Goal: Task Accomplishment & Management: Manage account settings

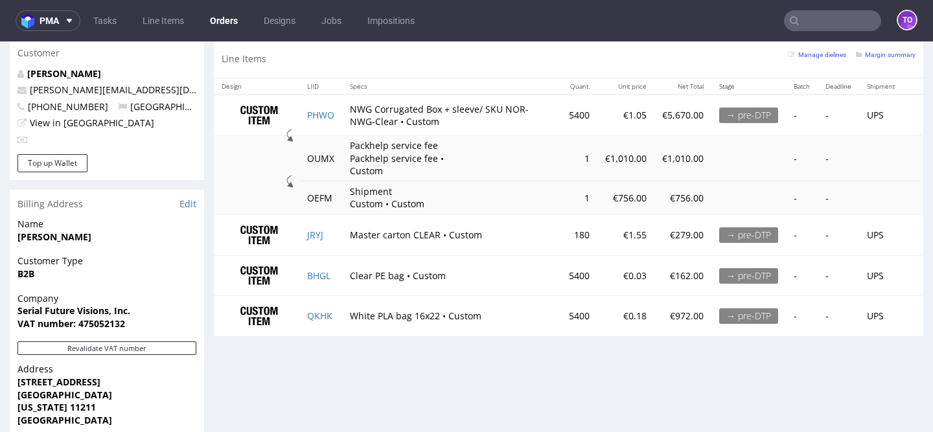
scroll to position [667, 0]
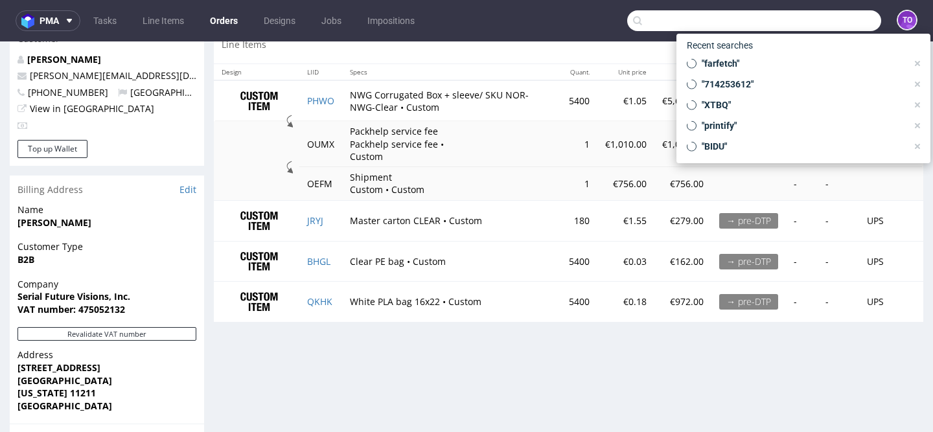
click at [795, 21] on input "text" at bounding box center [754, 20] width 254 height 21
paste input "R911485754"
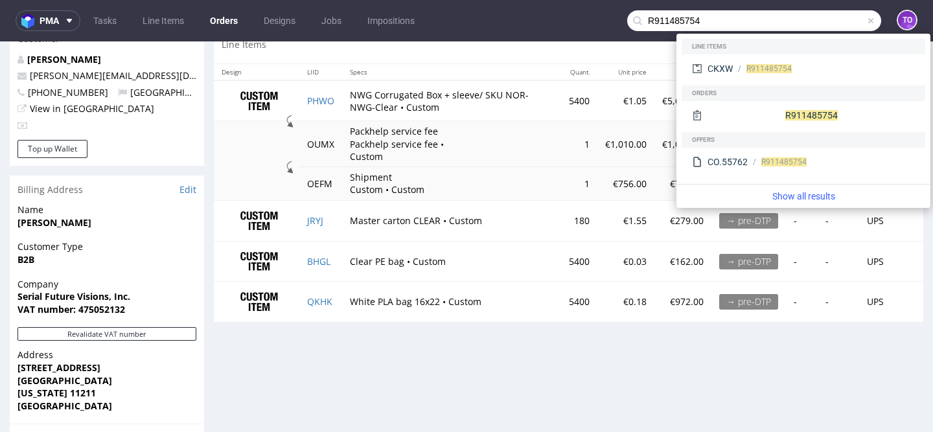
type input "R911485754"
click at [532, 134] on td "Packhelp service fee Packhelp service fee • Custom" at bounding box center [451, 144] width 219 height 46
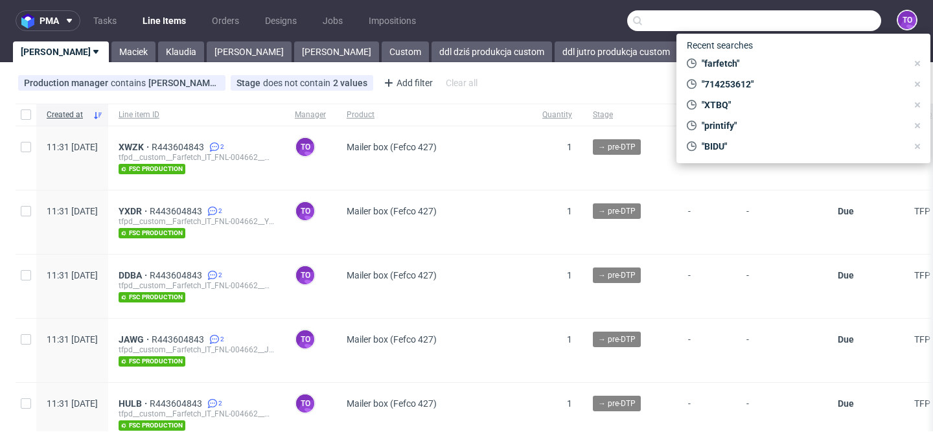
click at [799, 21] on input "text" at bounding box center [754, 20] width 254 height 21
paste input "R911485754"
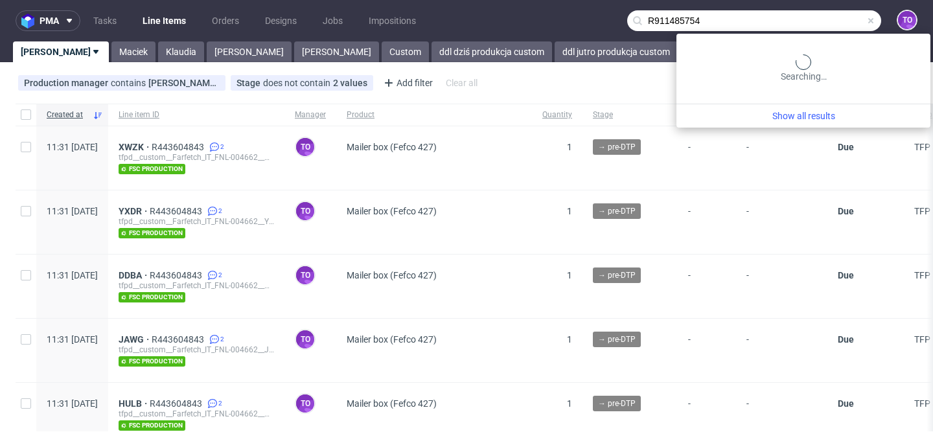
type input "R911485754"
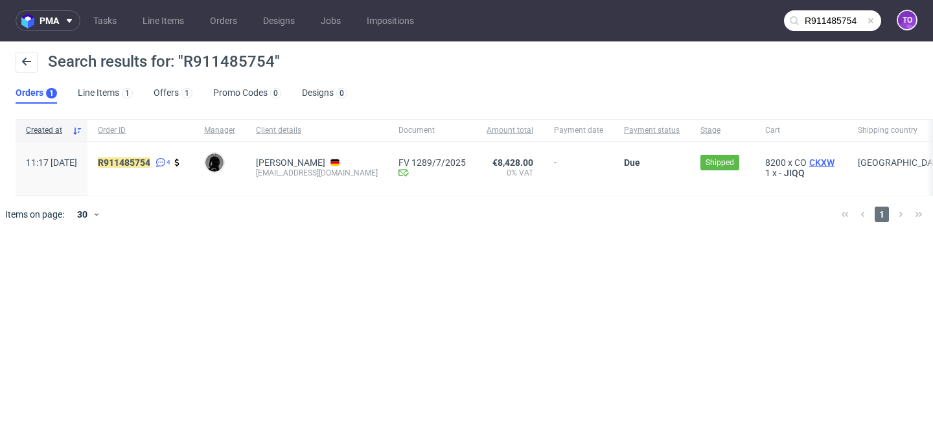
click at [828, 159] on span "CKXW" at bounding box center [822, 162] width 30 height 10
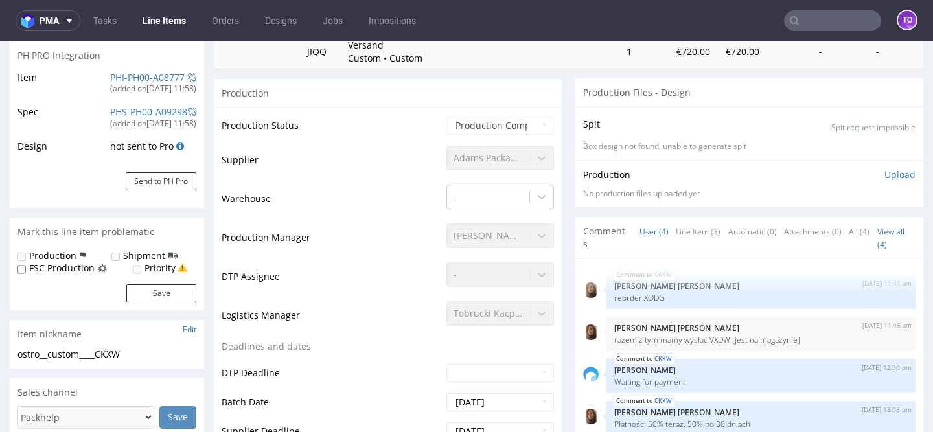
scroll to position [192, 0]
click at [692, 227] on link "Line Item (3)" at bounding box center [698, 232] width 45 height 28
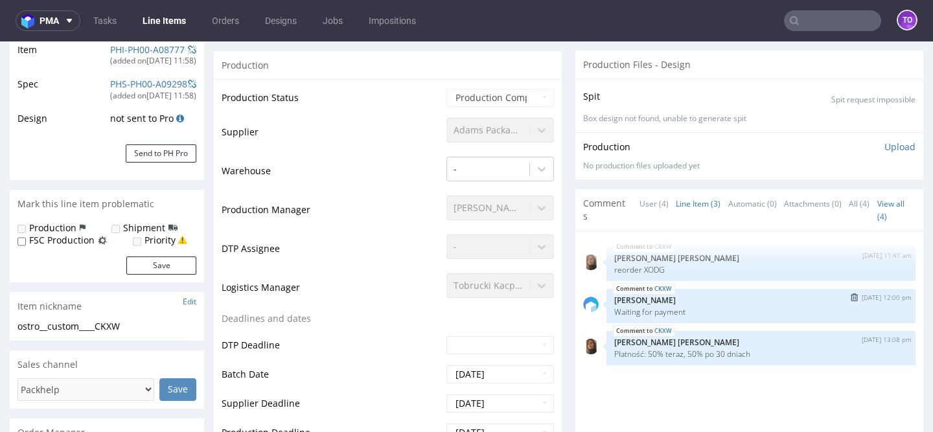
scroll to position [229, 0]
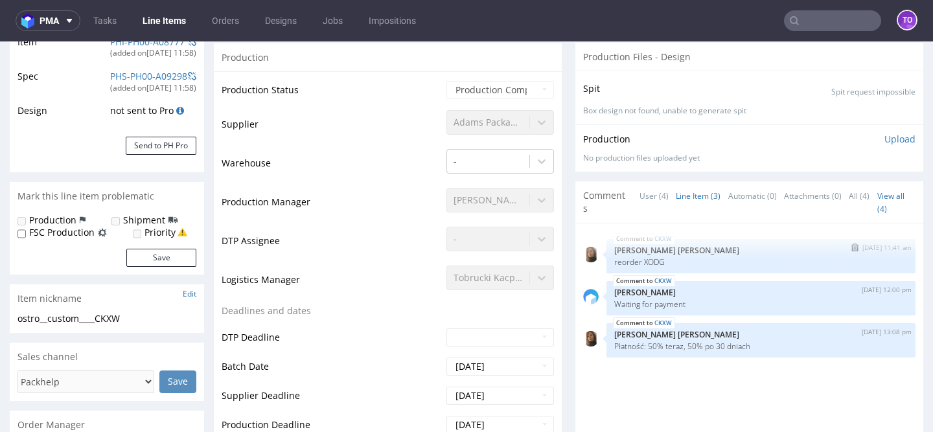
click at [654, 260] on p "reorder XODG" at bounding box center [761, 262] width 294 height 10
copy p "XODG"
click at [821, 17] on input "text" at bounding box center [832, 20] width 97 height 21
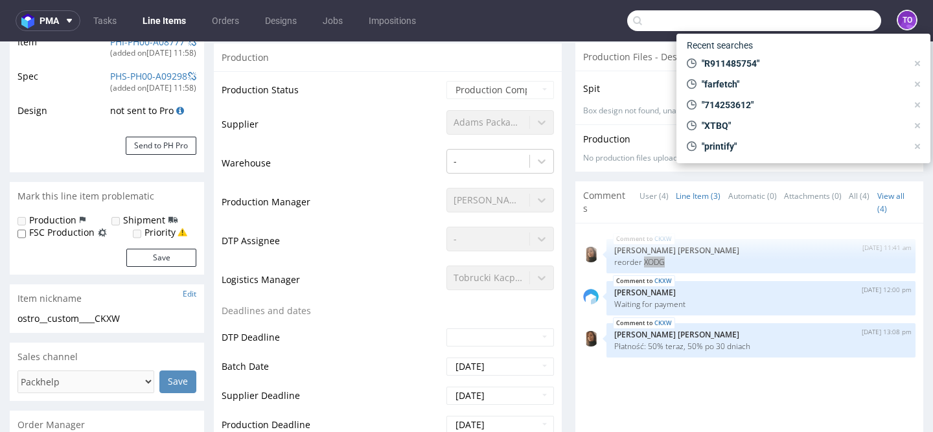
paste input "XODG"
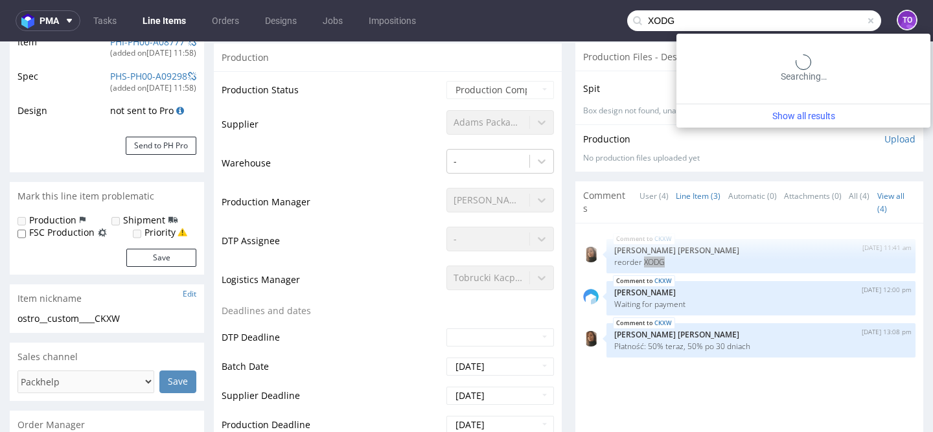
type input "XODG"
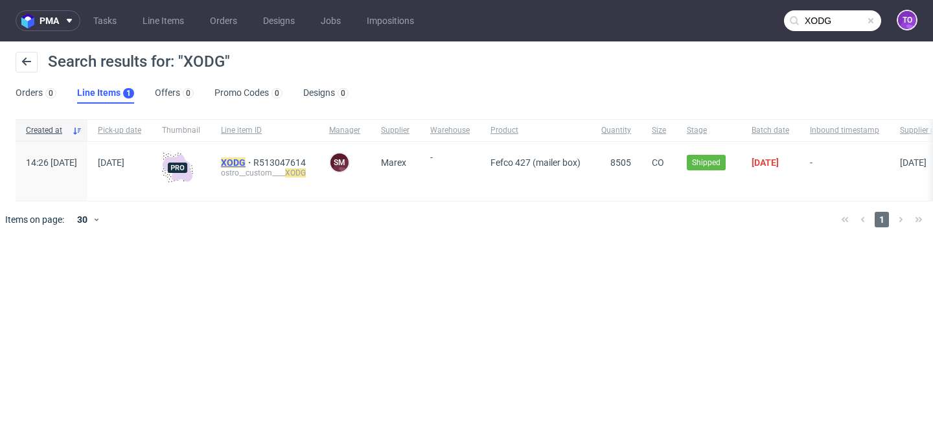
click at [246, 163] on mark "XODG" at bounding box center [233, 162] width 25 height 10
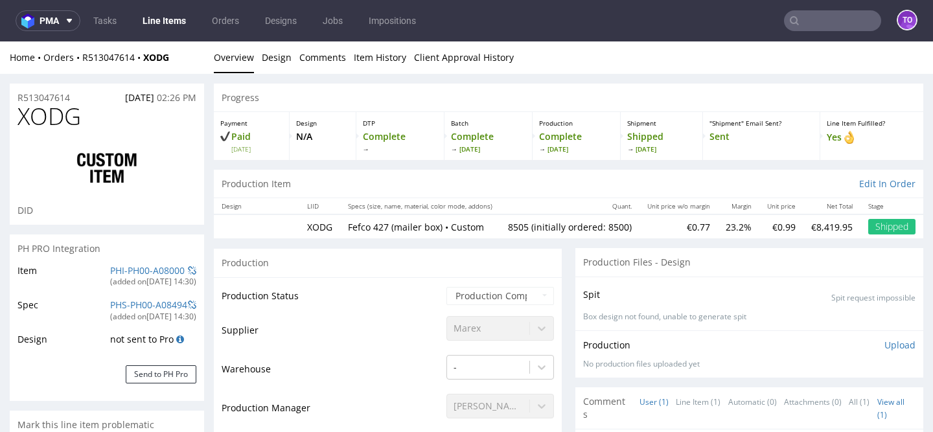
type input "8505"
type input "XODG"
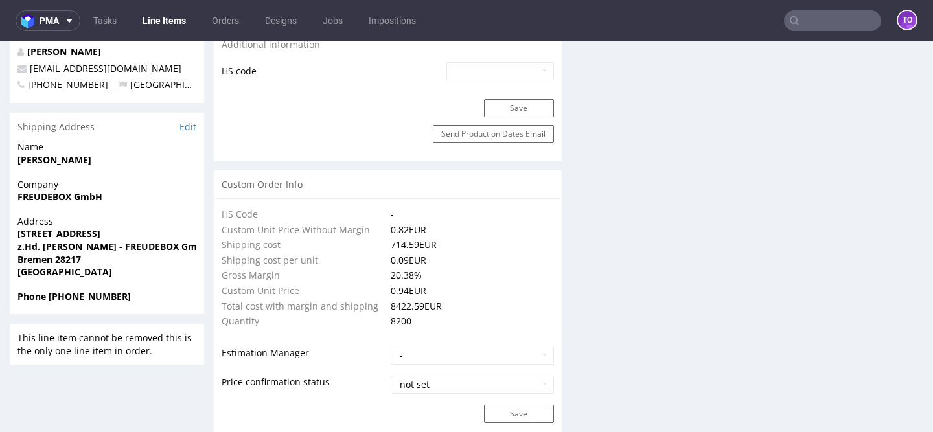
scroll to position [634, 0]
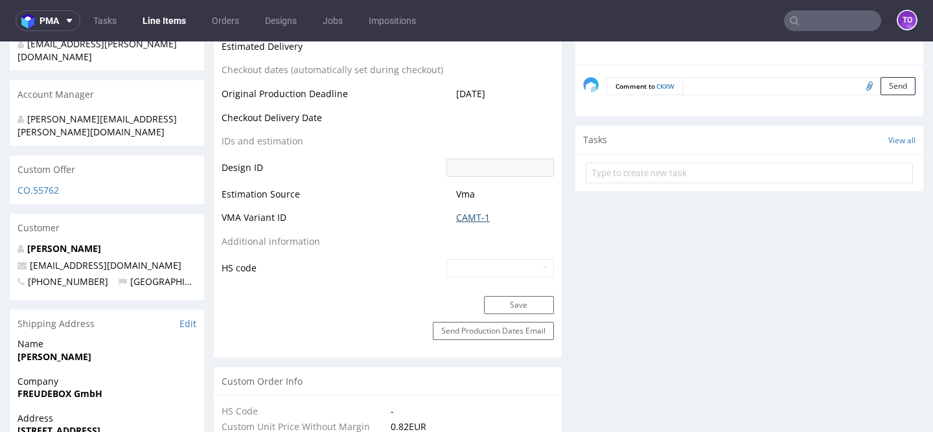
click at [465, 218] on link "CAMT-1" at bounding box center [473, 217] width 34 height 13
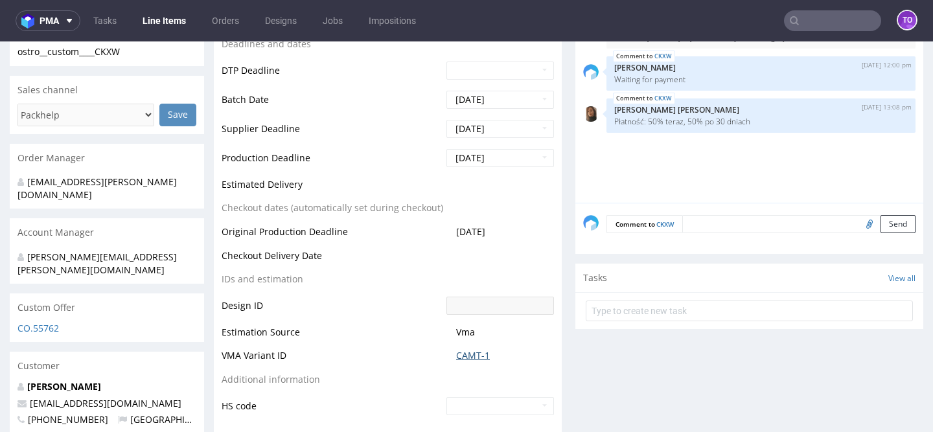
scroll to position [502, 0]
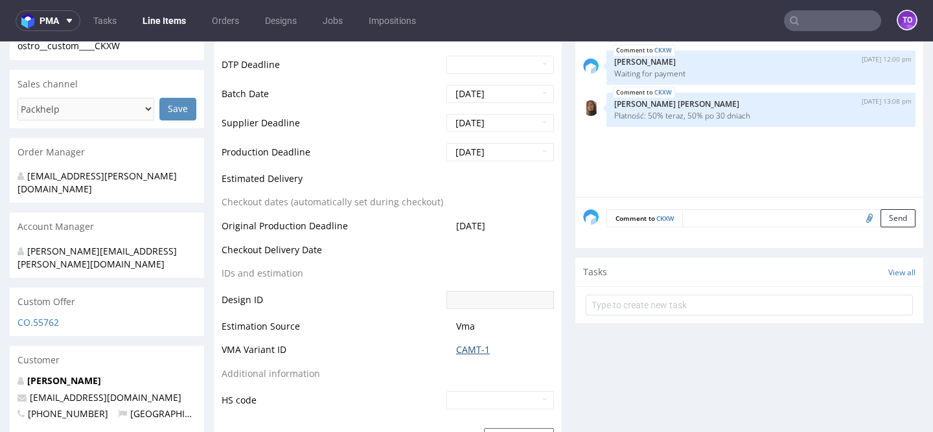
click at [477, 345] on link "CAMT-1" at bounding box center [473, 349] width 34 height 13
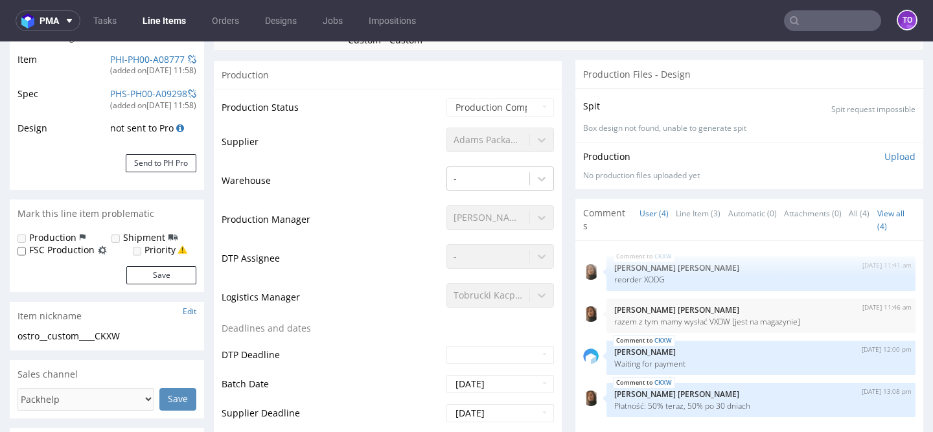
scroll to position [0, 0]
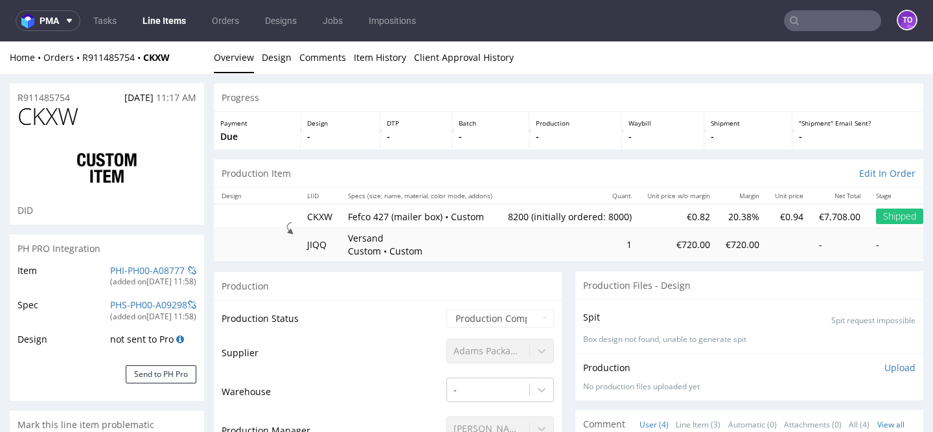
type input "R911485754"
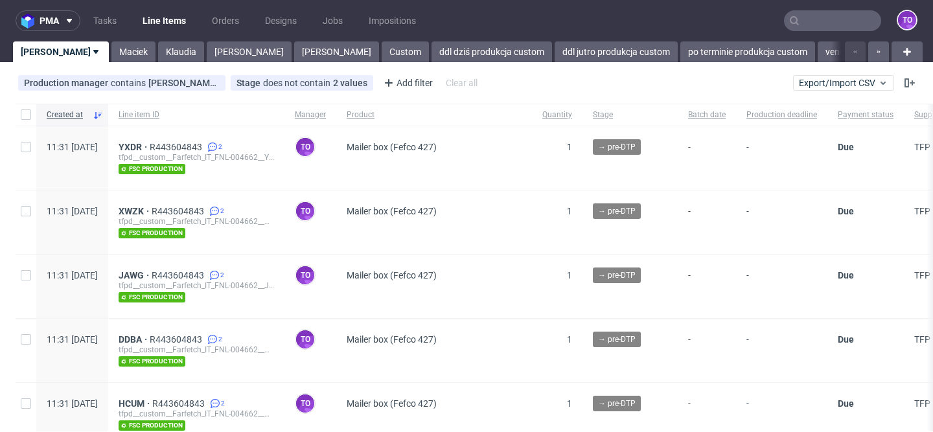
type input "R911485754"
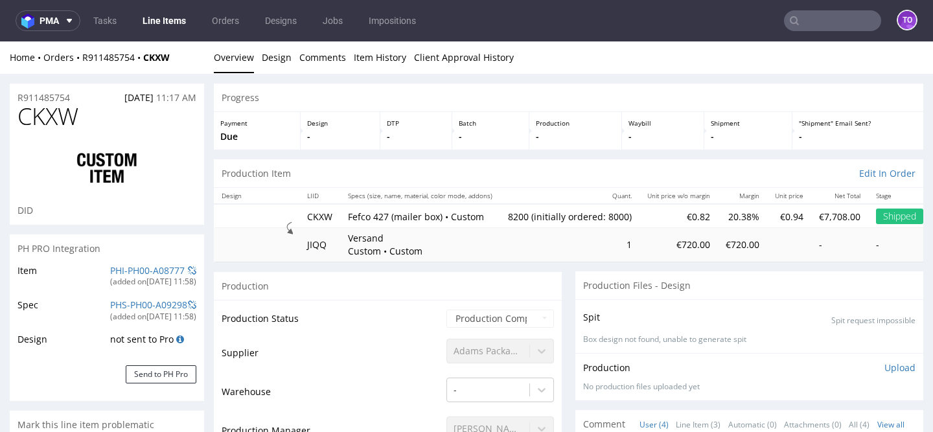
scroll to position [282, 0]
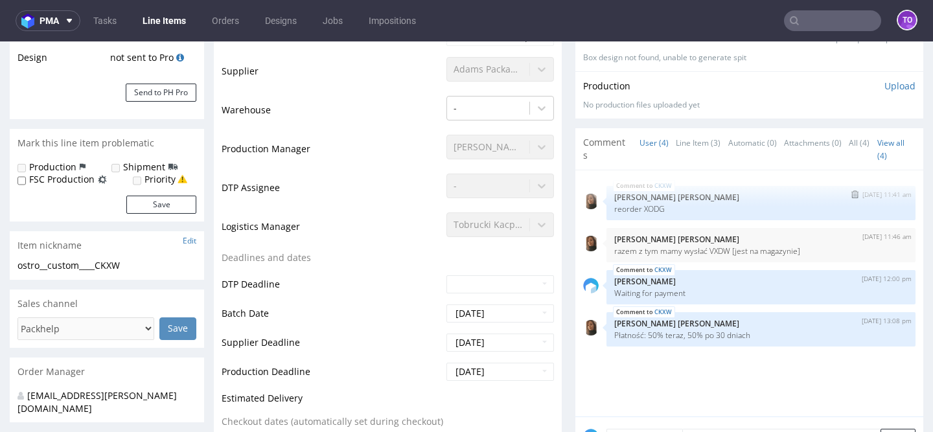
click at [643, 213] on p "reorder XODG" at bounding box center [761, 209] width 294 height 10
click at [677, 144] on link "Line Item (3)" at bounding box center [698, 143] width 45 height 28
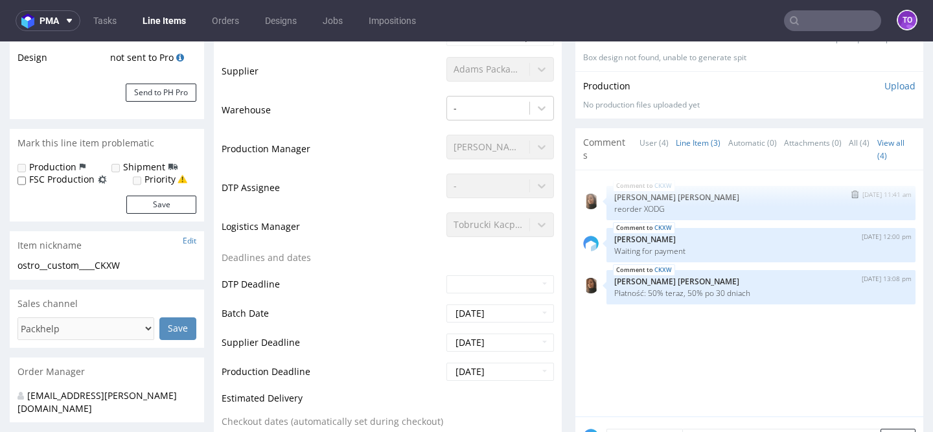
click at [651, 205] on p "reorder XODG" at bounding box center [761, 209] width 294 height 10
copy p "XODG"
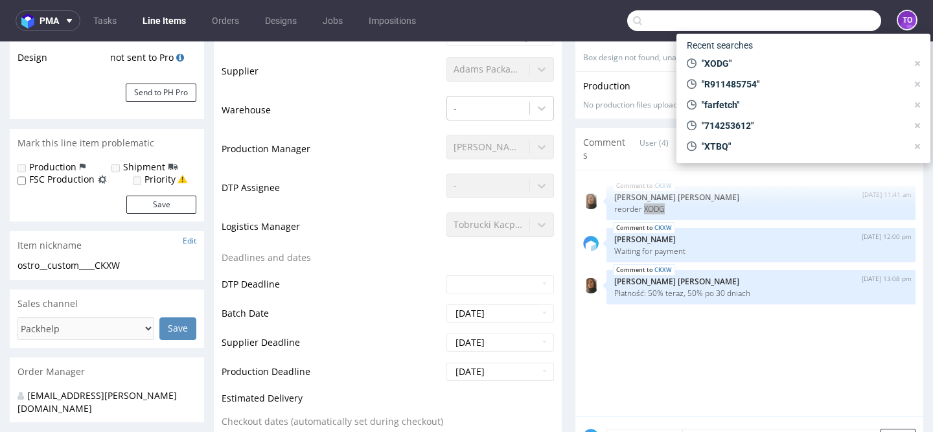
click at [829, 24] on input "text" at bounding box center [754, 20] width 254 height 21
paste input "XODG"
type input "XODG"
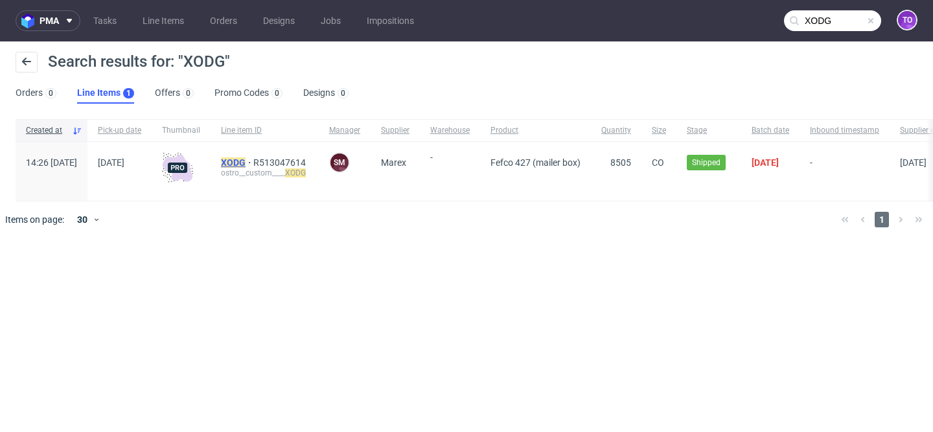
click at [246, 163] on mark "XODG" at bounding box center [233, 162] width 25 height 10
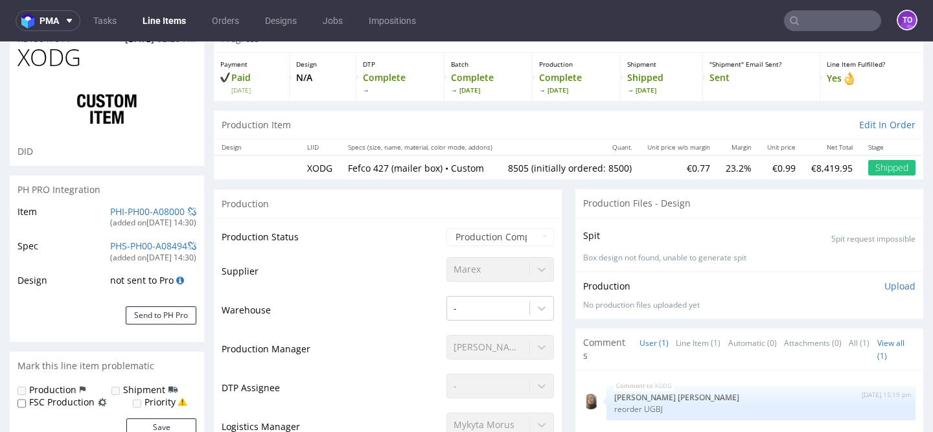
scroll to position [192, 0]
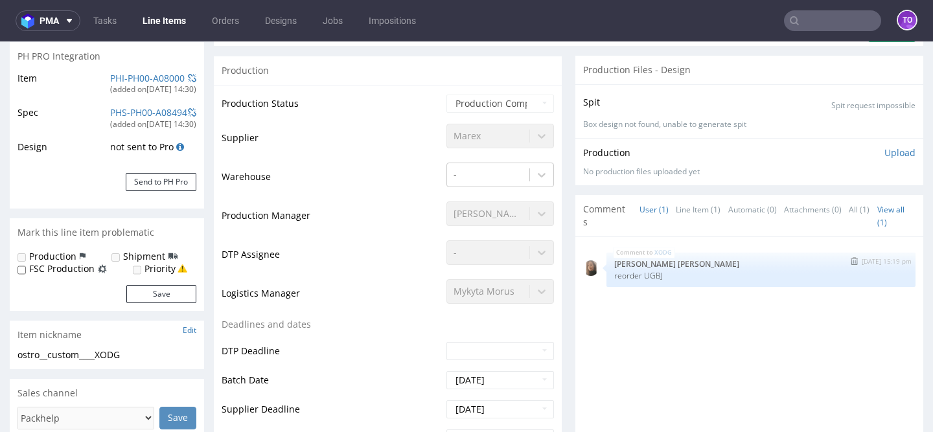
click at [649, 271] on p "reorder UGBJ" at bounding box center [761, 276] width 294 height 10
copy p "UGBJ"
click at [804, 17] on input "text" at bounding box center [832, 20] width 97 height 21
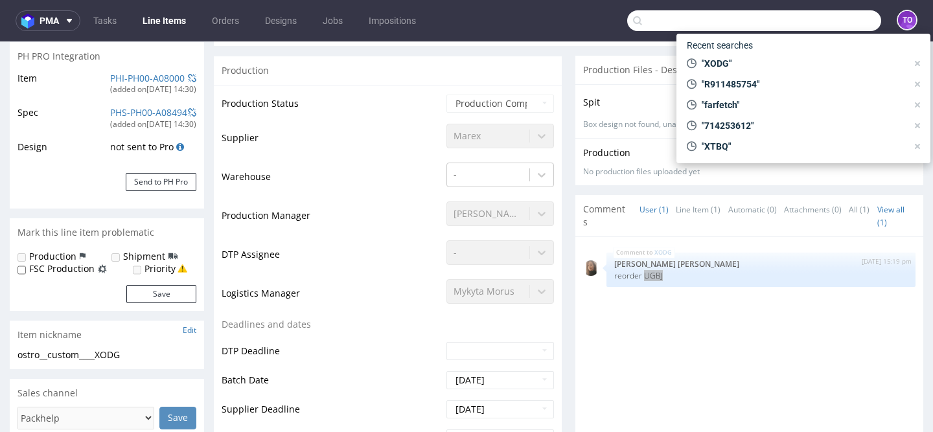
paste input "UGBJ"
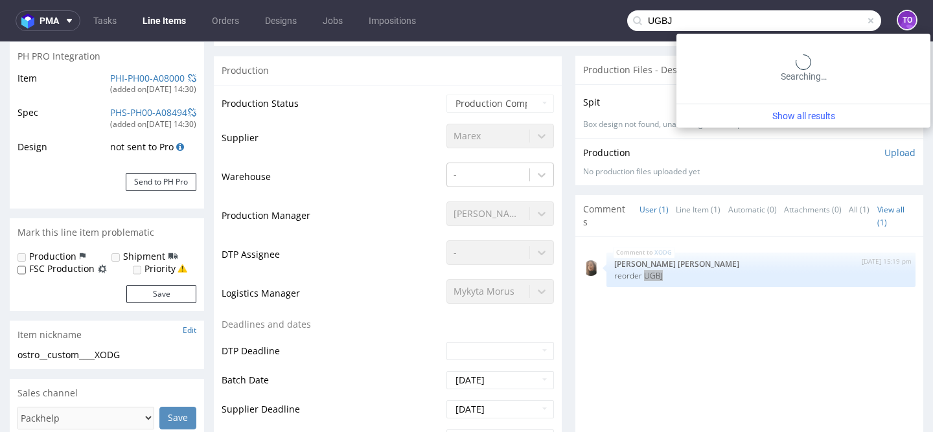
type input "UGBJ"
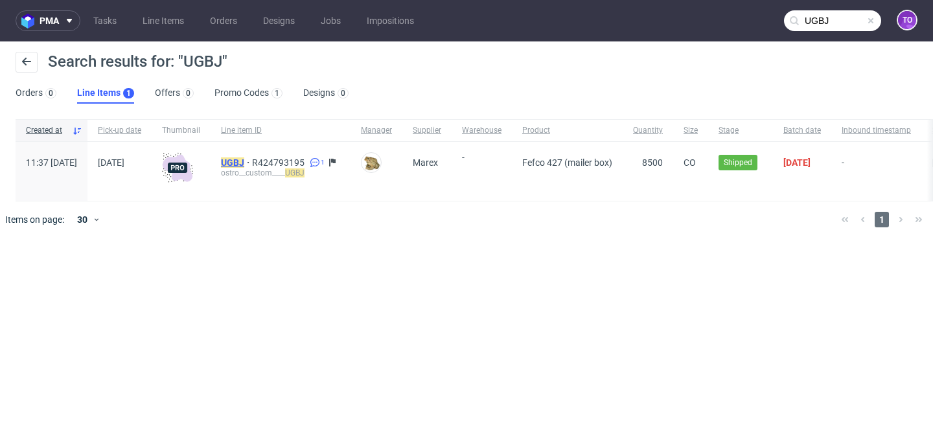
click at [244, 158] on mark "UGBJ" at bounding box center [232, 162] width 23 height 10
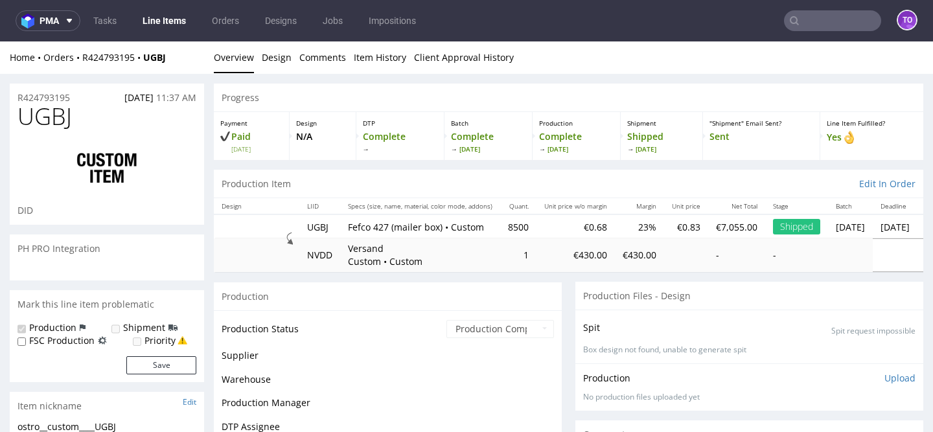
scroll to position [304, 0]
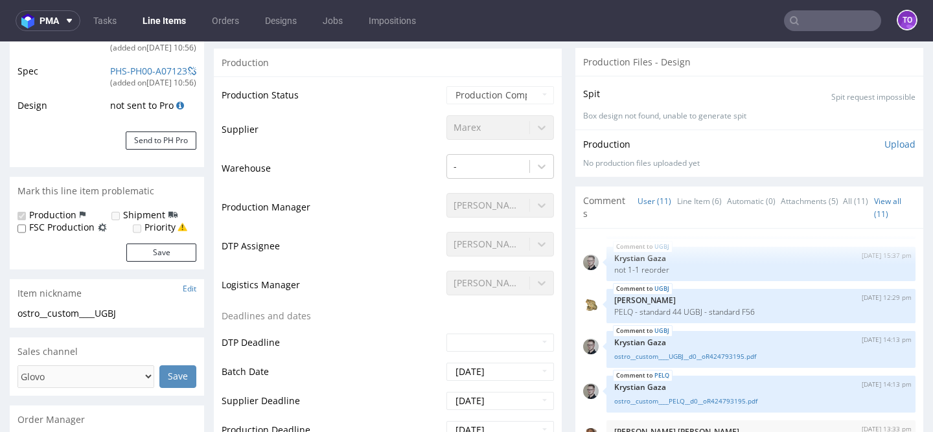
select select "in_progress"
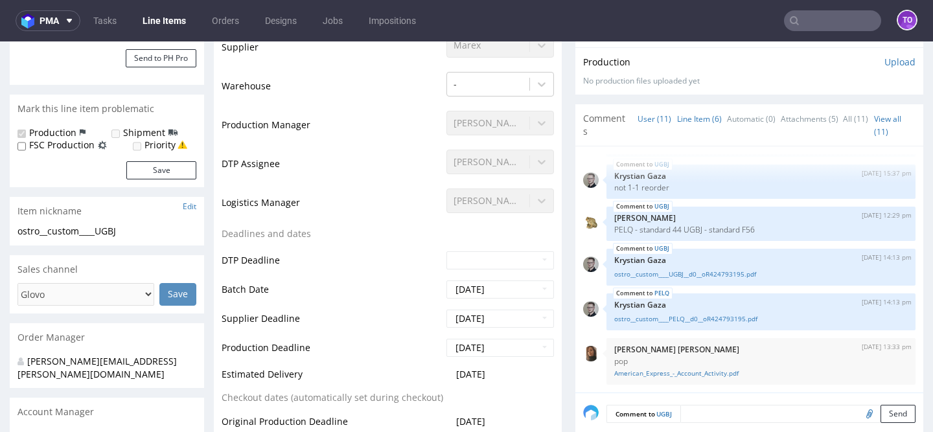
click at [678, 126] on link "Line Item (6)" at bounding box center [699, 119] width 45 height 28
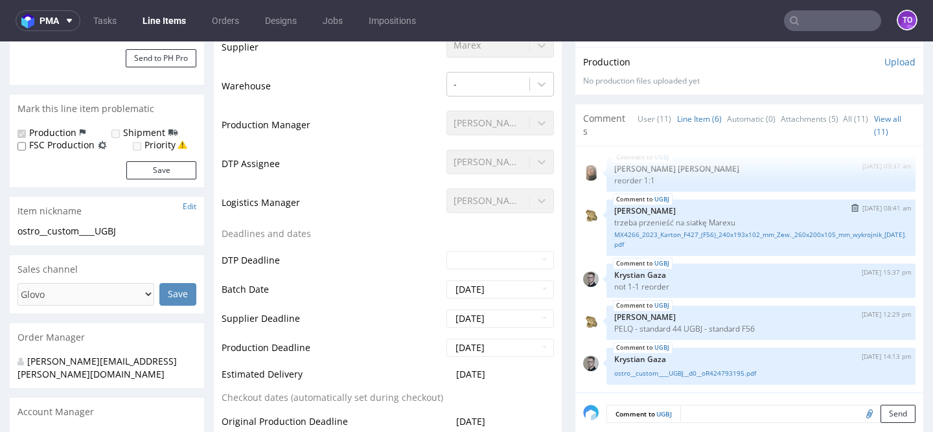
scroll to position [0, 0]
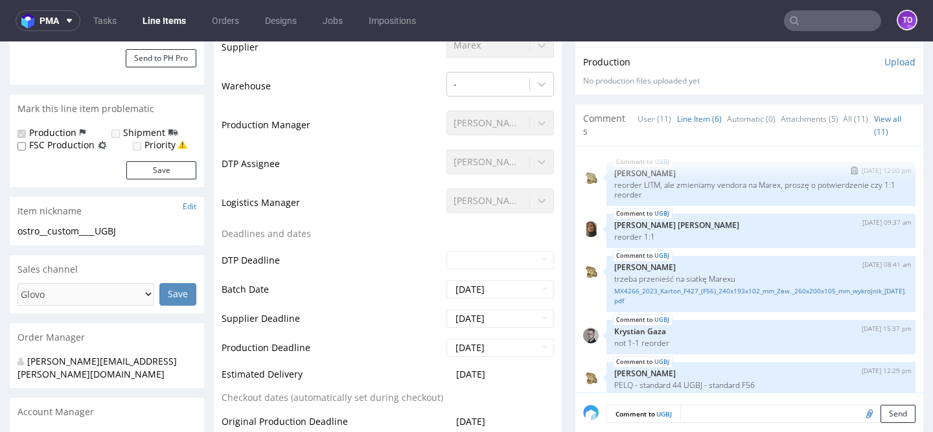
click at [652, 183] on p "reorder LITM, ale zmieniamy vendora na Marex, proszę o potwierdzenie czy 1:1 re…" at bounding box center [761, 189] width 294 height 19
copy p "LITM"
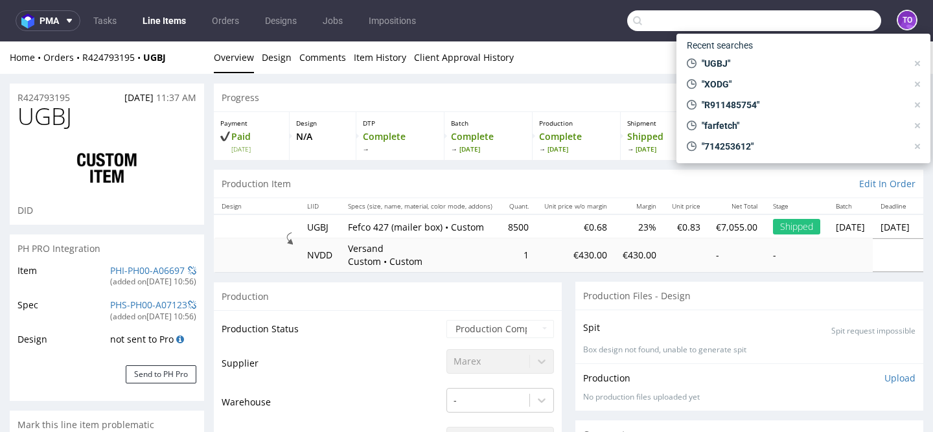
click at [837, 18] on input "text" at bounding box center [754, 20] width 254 height 21
paste input "LITM"
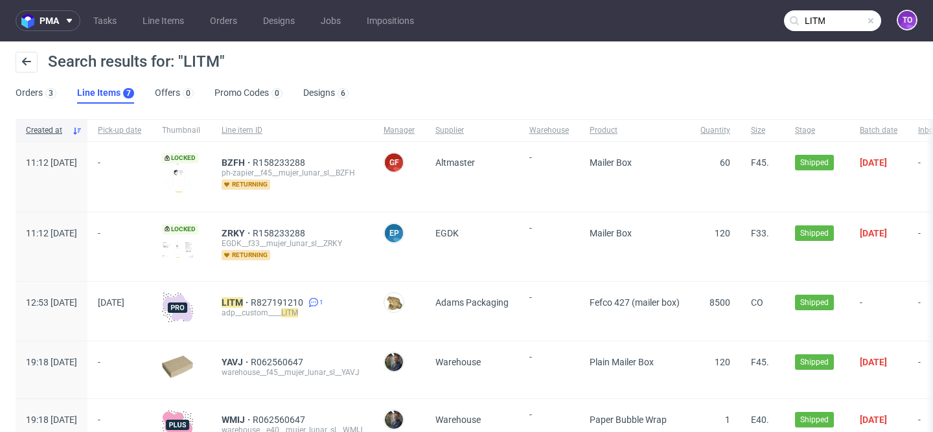
click at [811, 27] on input "LITM" at bounding box center [832, 20] width 97 height 21
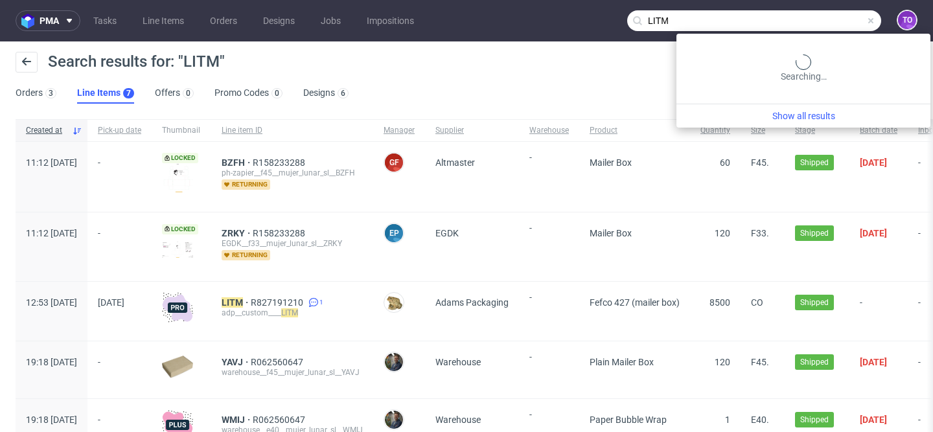
paste input "UGBJ"
type input "UGBJ"
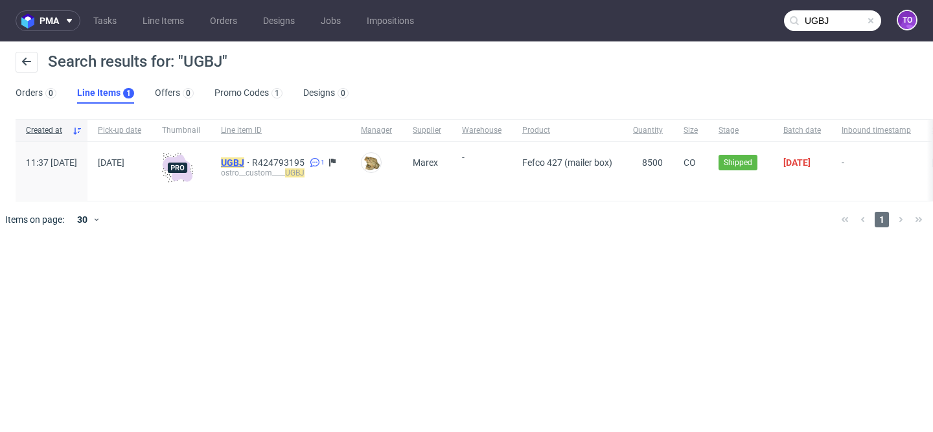
click at [244, 157] on mark "UGBJ" at bounding box center [232, 162] width 23 height 10
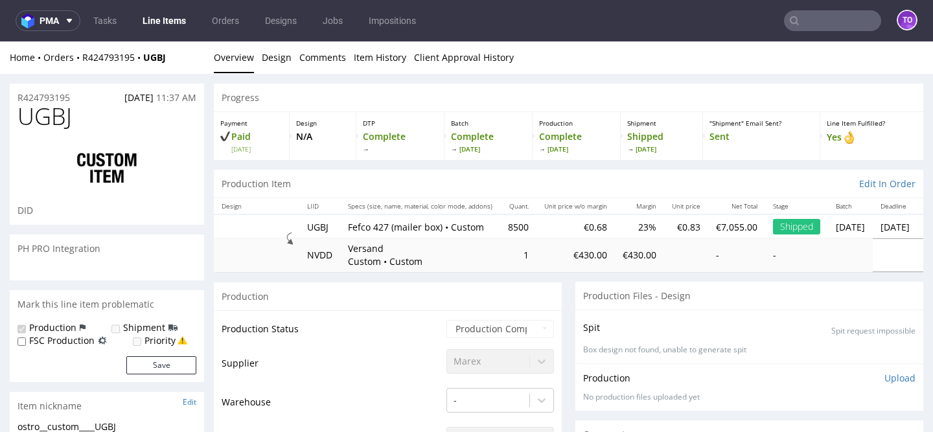
scroll to position [304, 0]
select select "in_progress"
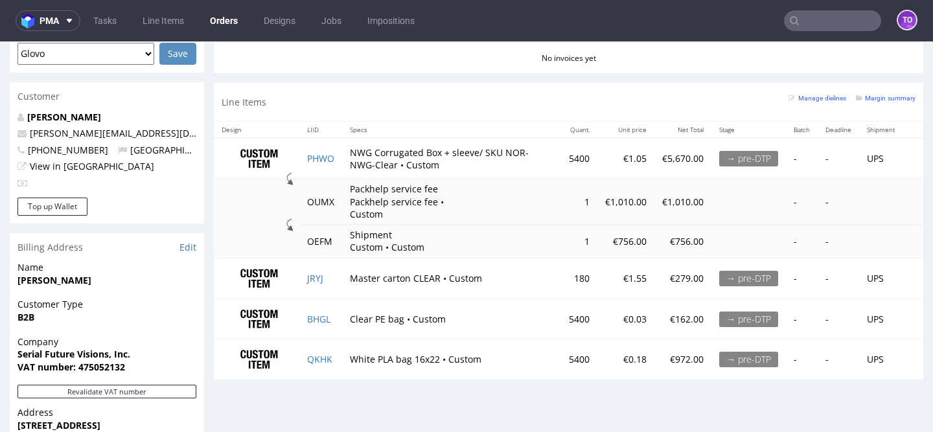
scroll to position [626, 0]
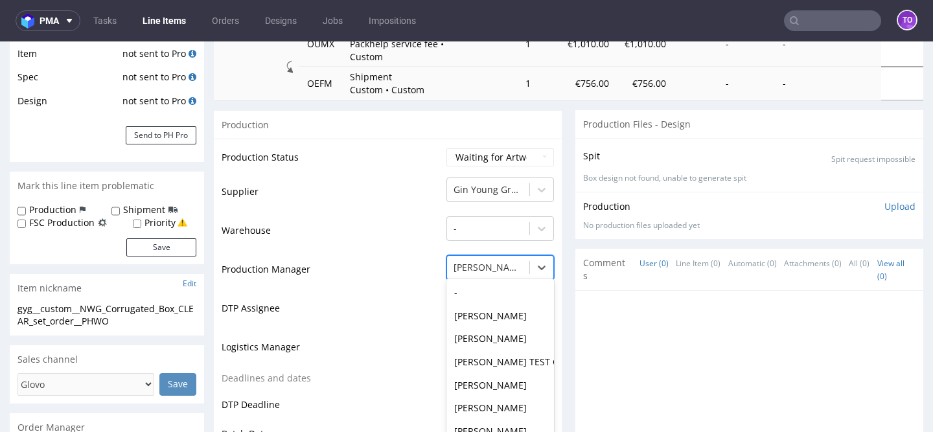
scroll to position [263, 0]
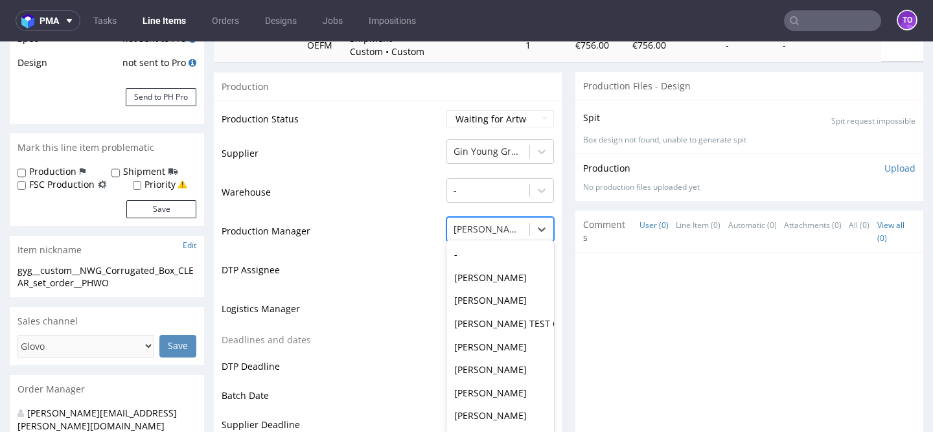
click at [481, 235] on div "Sylwia Święćkowska, 38 of 61. 61 results available. Use Up and Down to choose o…" at bounding box center [500, 226] width 108 height 18
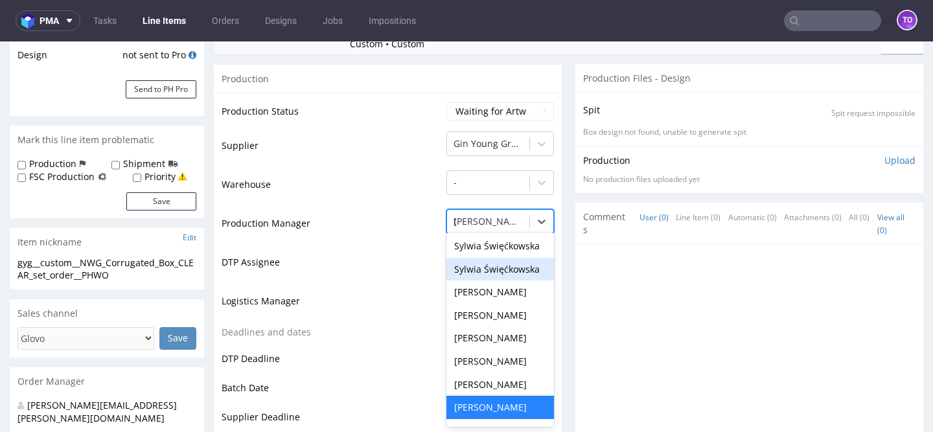
scroll to position [0, 0]
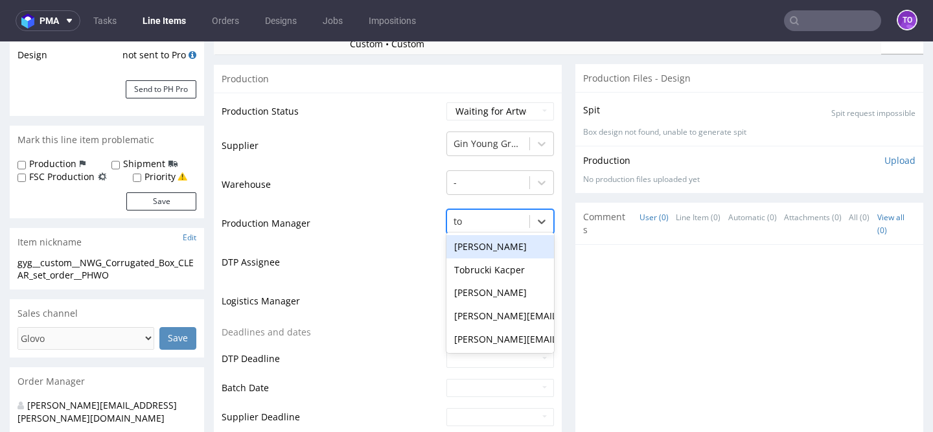
type input "tom"
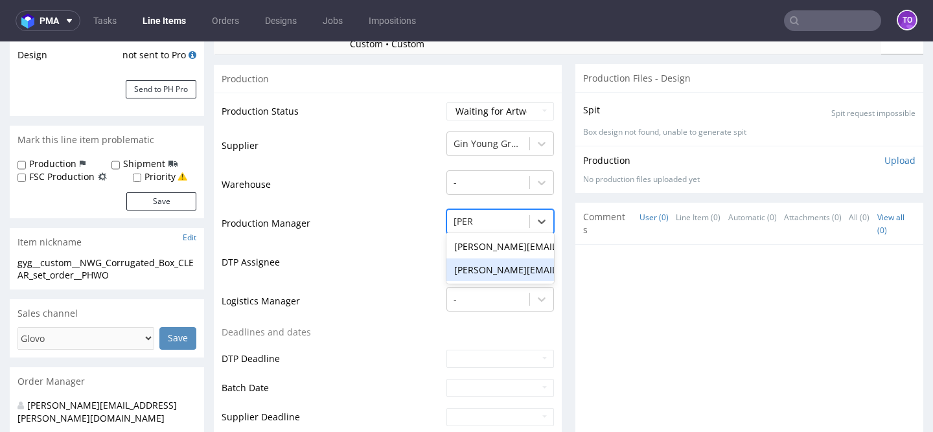
click at [498, 271] on div "[PERSON_NAME][EMAIL_ADDRESS][PERSON_NAME][DOMAIN_NAME]" at bounding box center [500, 270] width 108 height 23
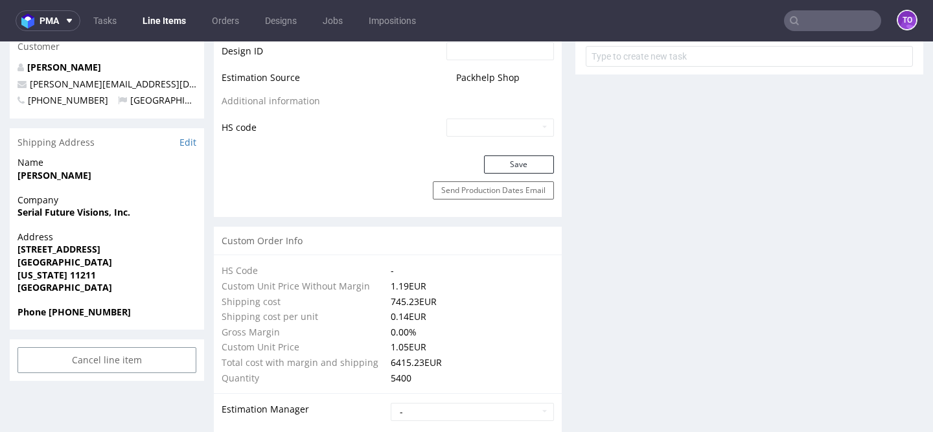
scroll to position [829, 0]
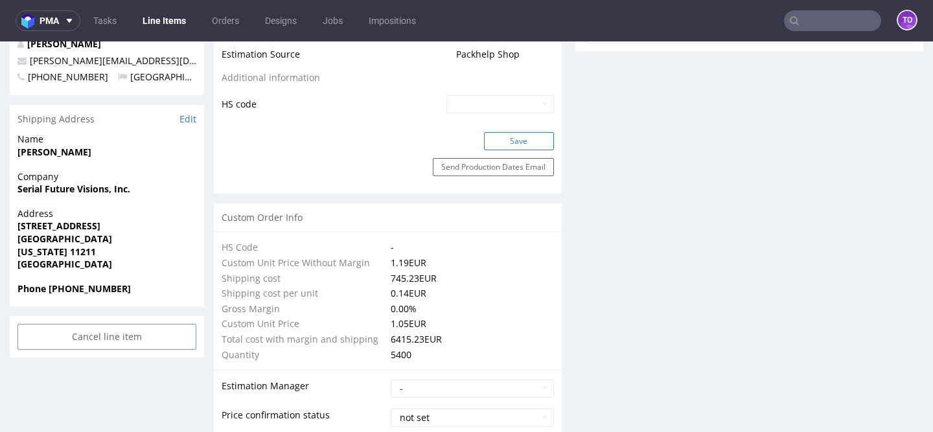
click at [522, 142] on button "Save" at bounding box center [519, 141] width 70 height 18
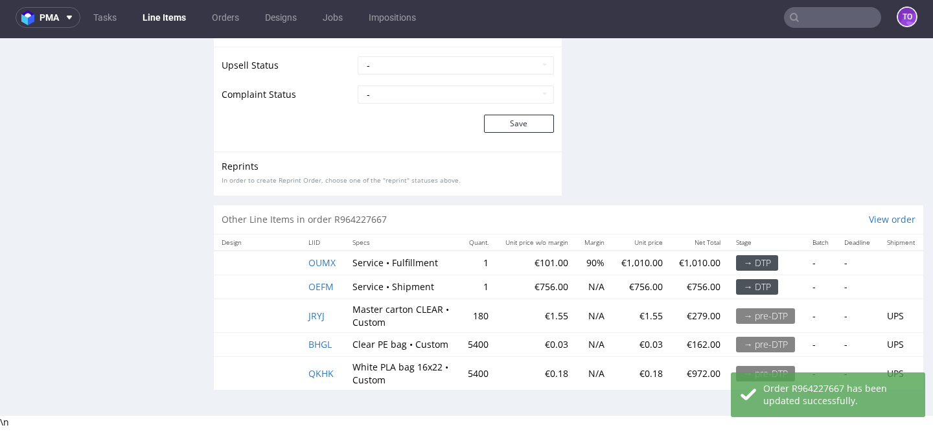
scroll to position [3, 0]
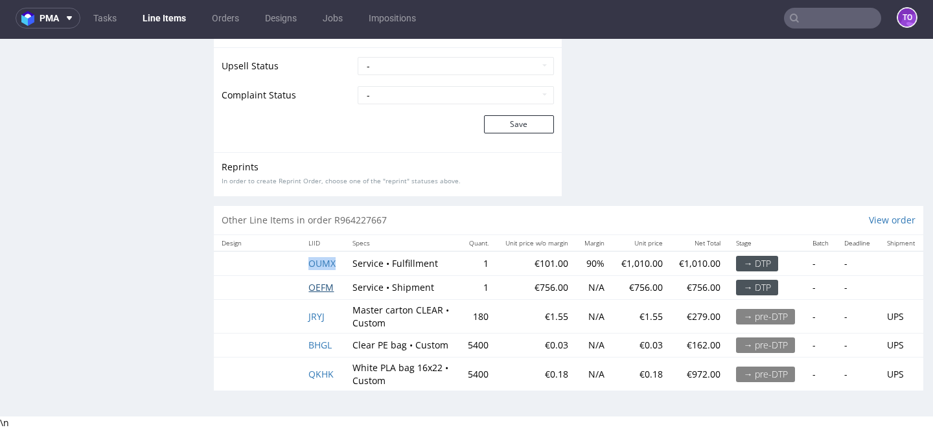
click at [327, 288] on span "OEFM" at bounding box center [320, 287] width 25 height 12
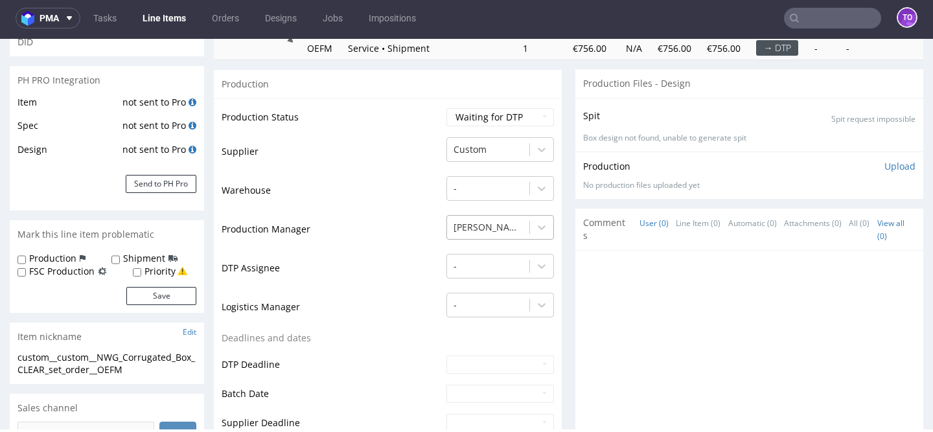
click at [491, 233] on div "[PERSON_NAME]" at bounding box center [500, 224] width 108 height 18
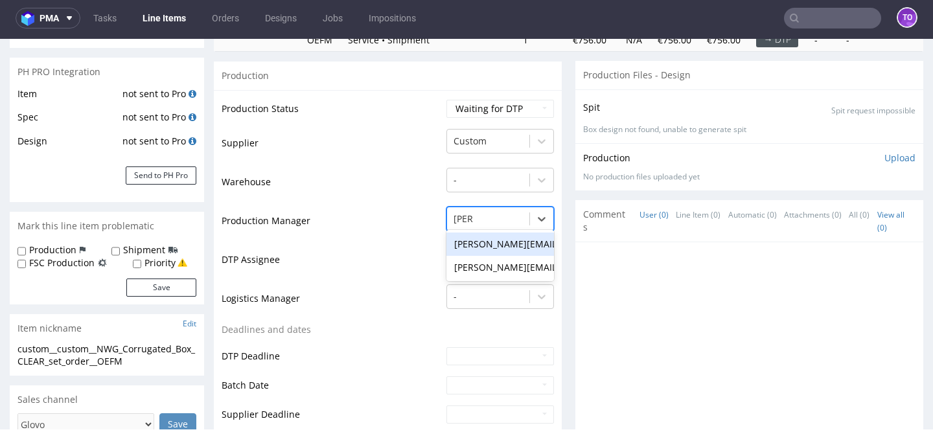
type input "toma"
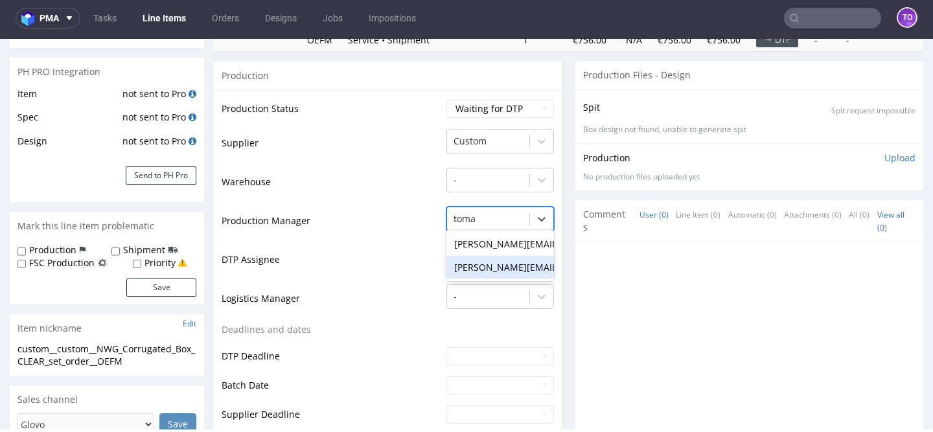
click at [480, 263] on div "[PERSON_NAME][EMAIL_ADDRESS][PERSON_NAME][DOMAIN_NAME]" at bounding box center [500, 267] width 108 height 23
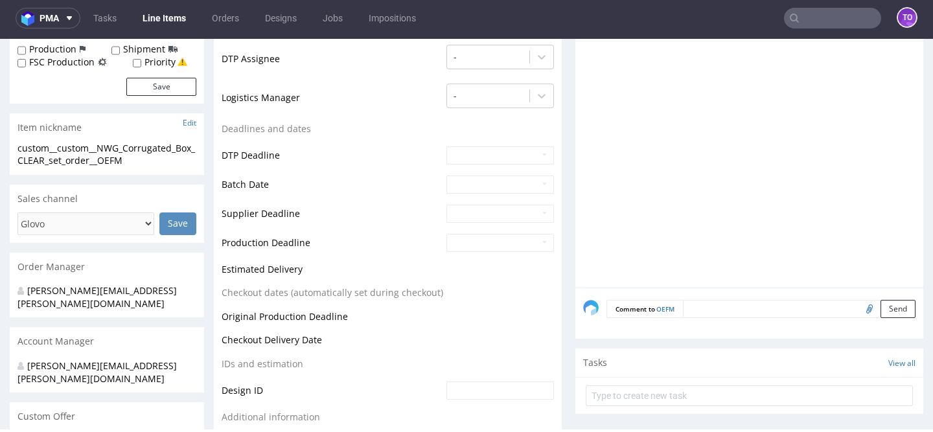
scroll to position [507, 0]
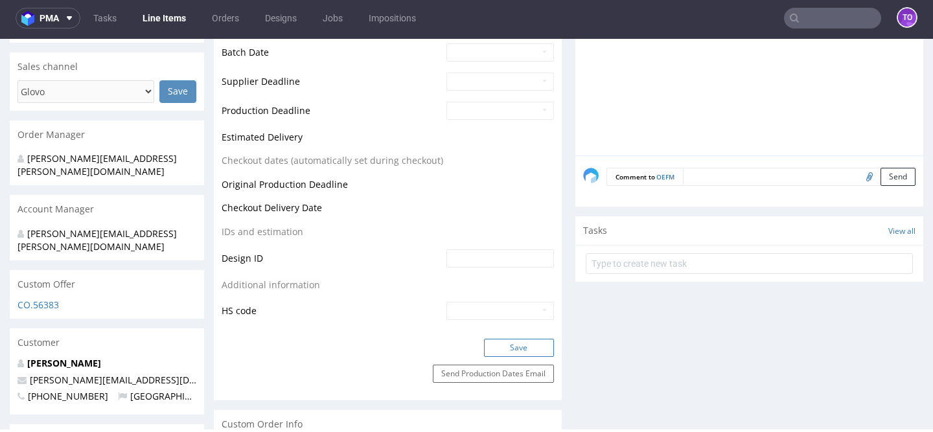
click at [508, 348] on button "Save" at bounding box center [519, 348] width 70 height 18
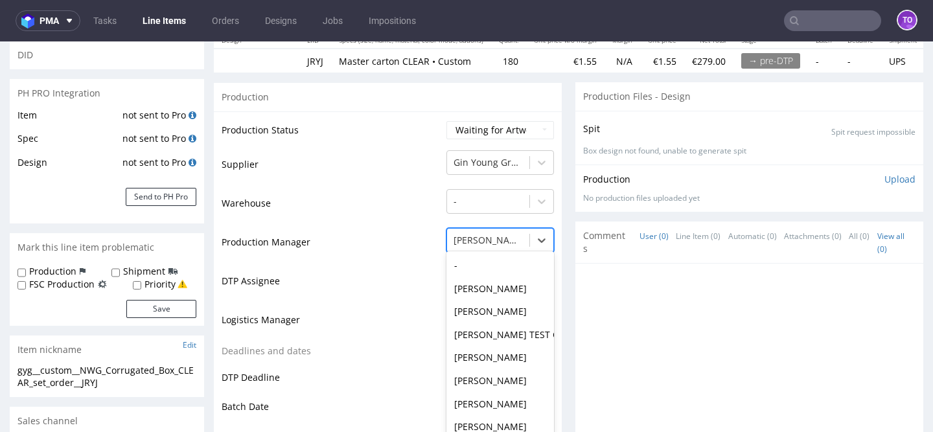
click at [483, 246] on div "Natalia Szubert, 40 of 61. 61 results available. Use Up and Down to choose opti…" at bounding box center [500, 237] width 108 height 18
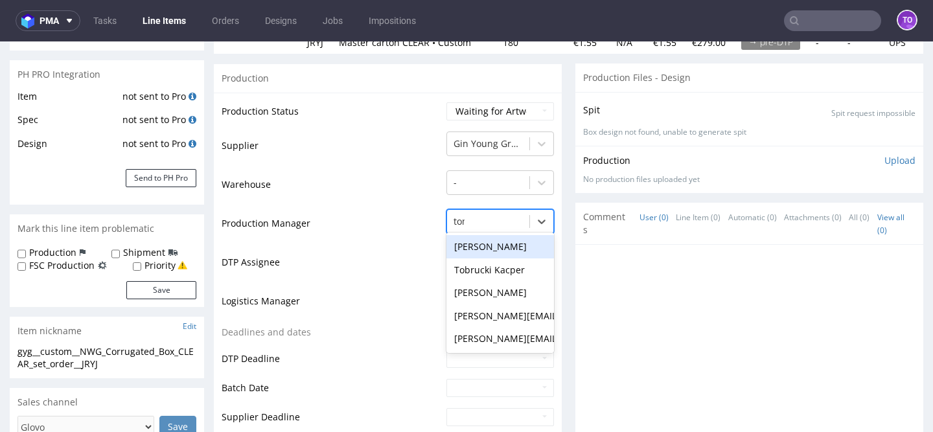
type input "toma"
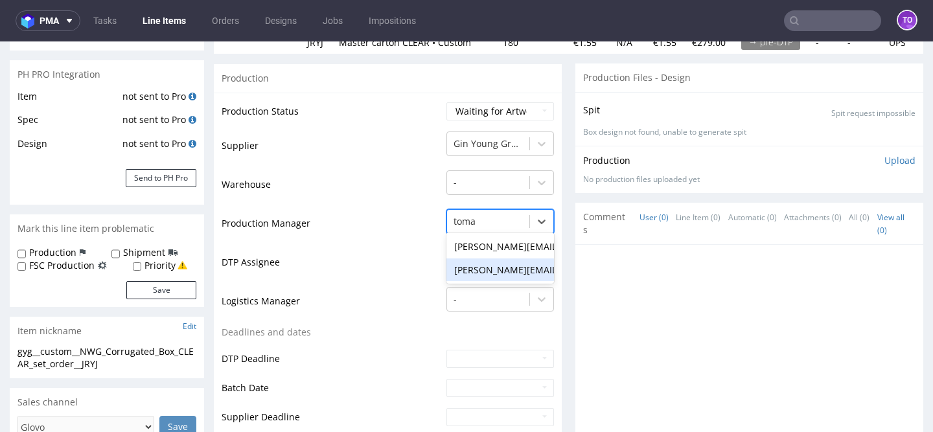
click at [492, 272] on div "[PERSON_NAME][EMAIL_ADDRESS][PERSON_NAME][DOMAIN_NAME]" at bounding box center [500, 270] width 108 height 23
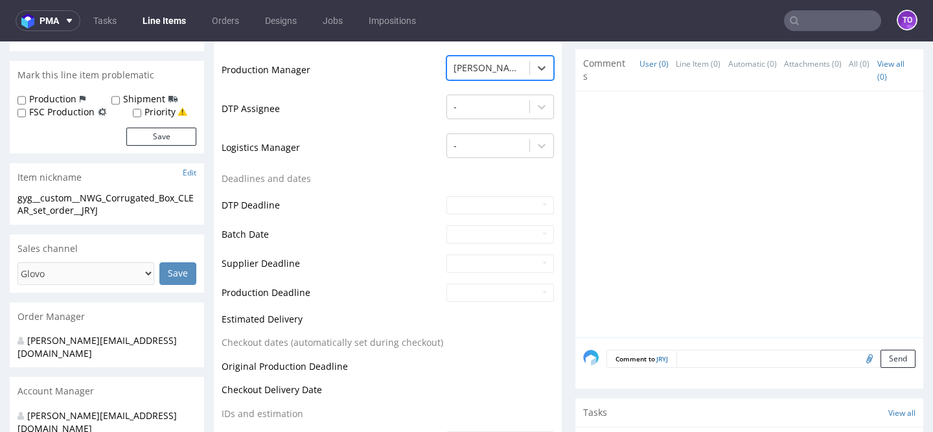
scroll to position [542, 0]
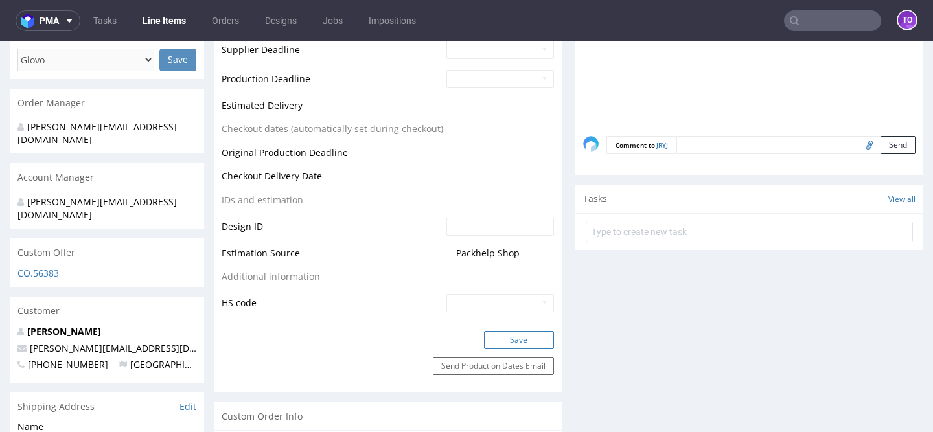
click at [508, 337] on button "Save" at bounding box center [519, 340] width 70 height 18
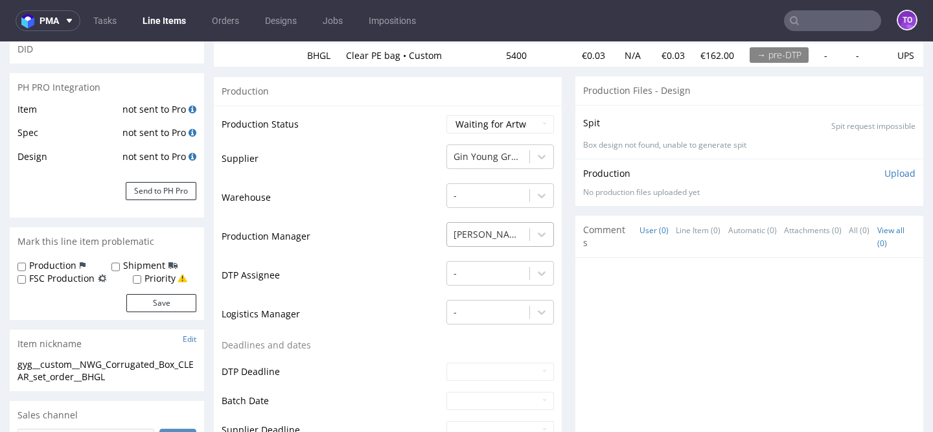
click at [491, 240] on div "[PERSON_NAME]" at bounding box center [500, 231] width 108 height 18
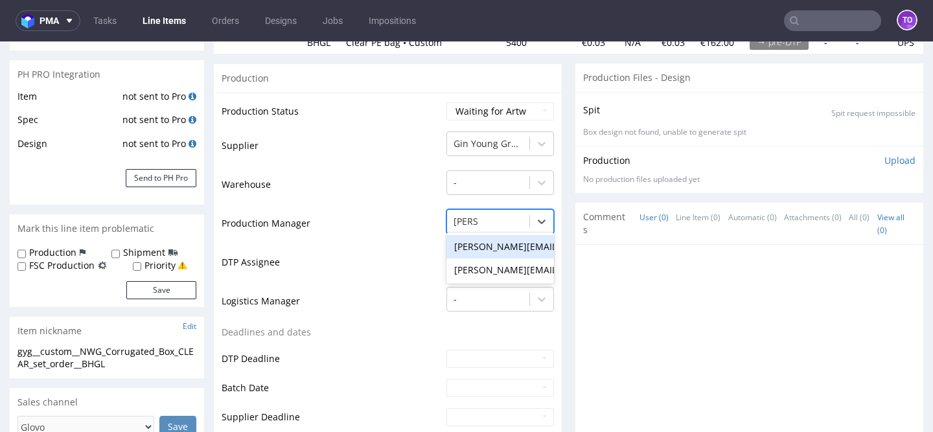
type input "tomasz"
click at [490, 272] on div "[PERSON_NAME][EMAIL_ADDRESS][PERSON_NAME][DOMAIN_NAME]" at bounding box center [500, 270] width 108 height 23
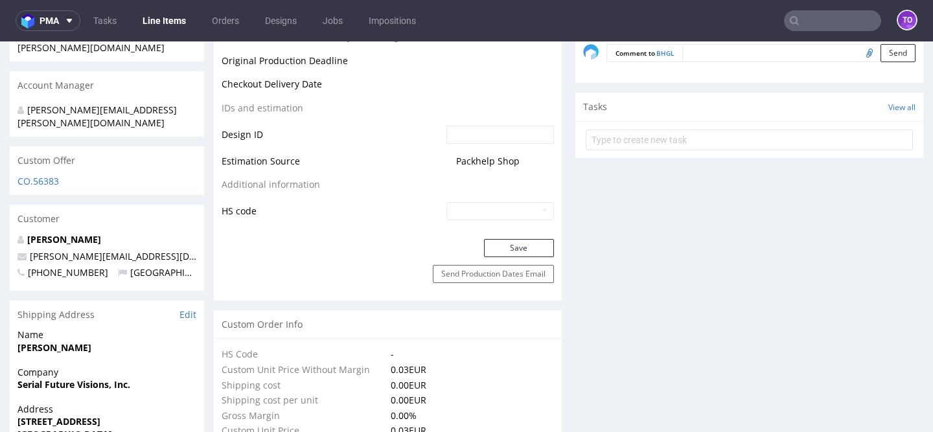
scroll to position [650, 0]
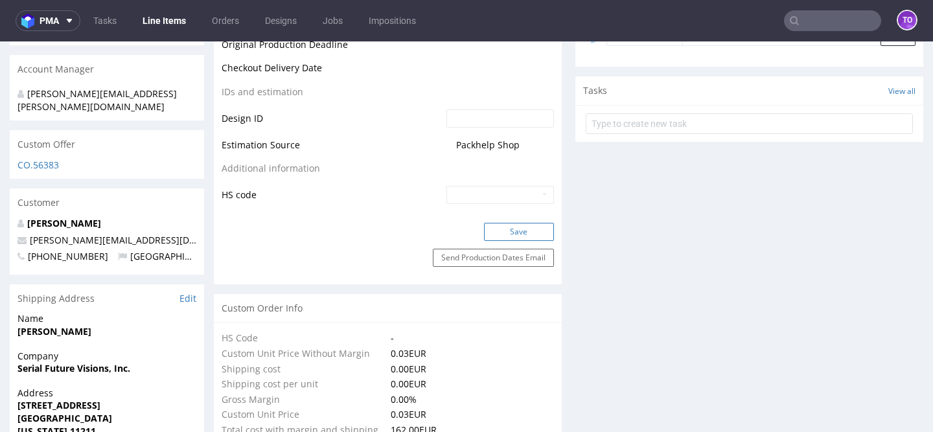
click at [520, 231] on button "Save" at bounding box center [519, 232] width 70 height 18
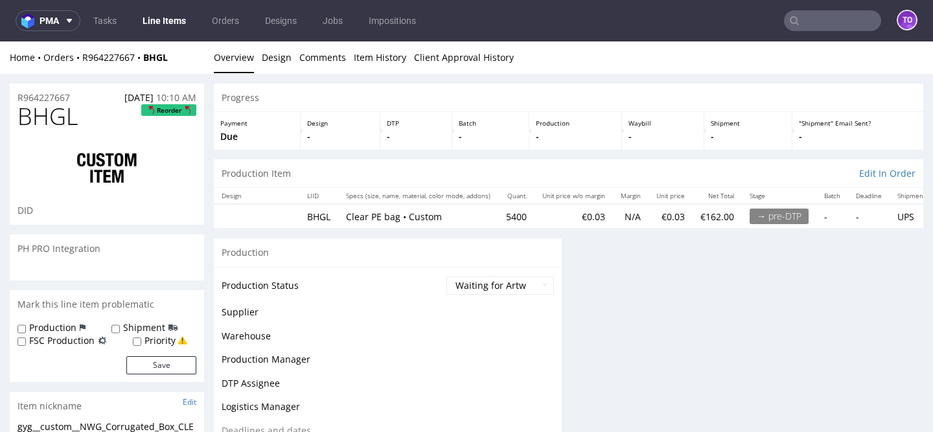
scroll to position [0, 0]
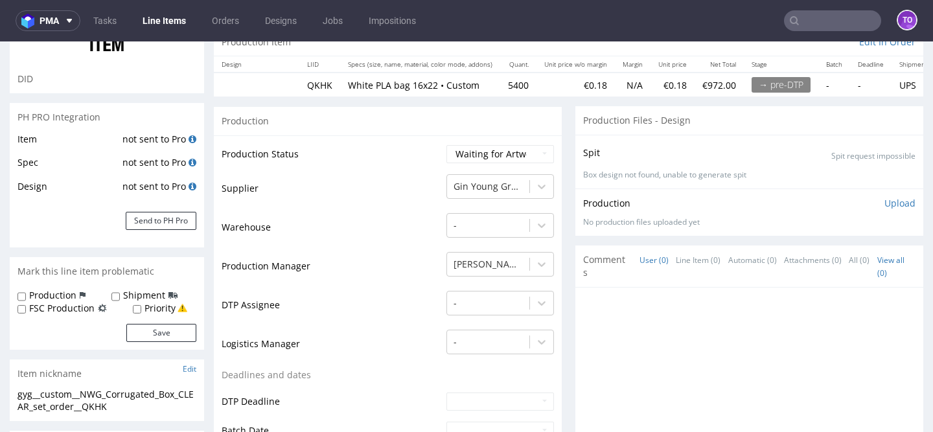
scroll to position [219, 0]
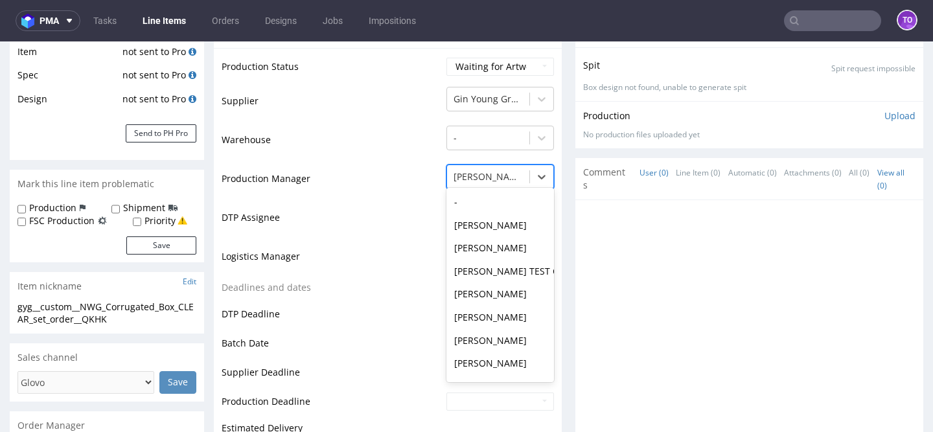
click at [489, 181] on div at bounding box center [488, 177] width 69 height 16
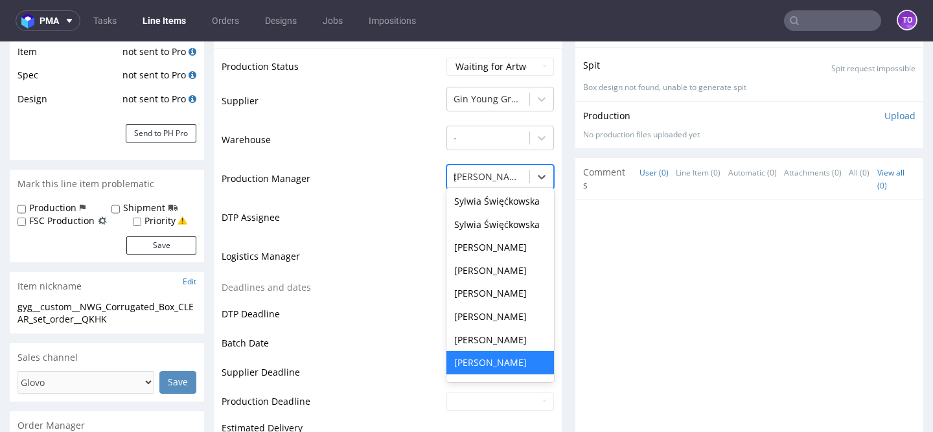
scroll to position [0, 0]
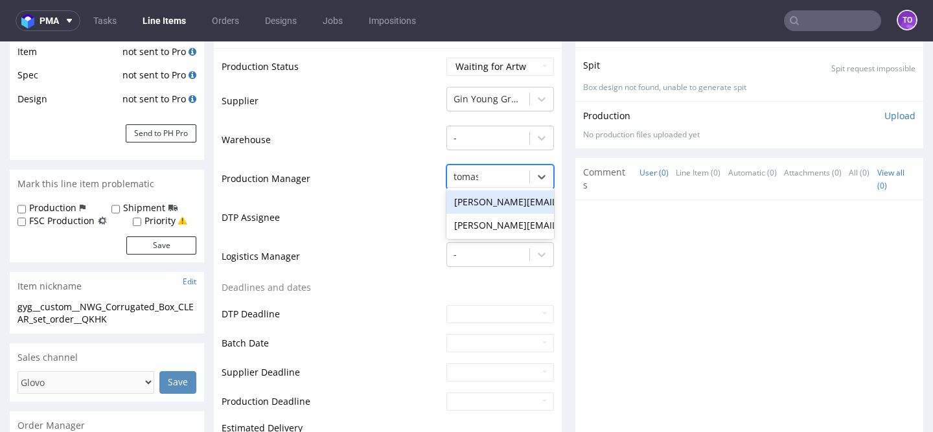
type input "[PERSON_NAME]"
click at [496, 220] on div "[PERSON_NAME][EMAIL_ADDRESS][PERSON_NAME][DOMAIN_NAME]" at bounding box center [500, 225] width 108 height 23
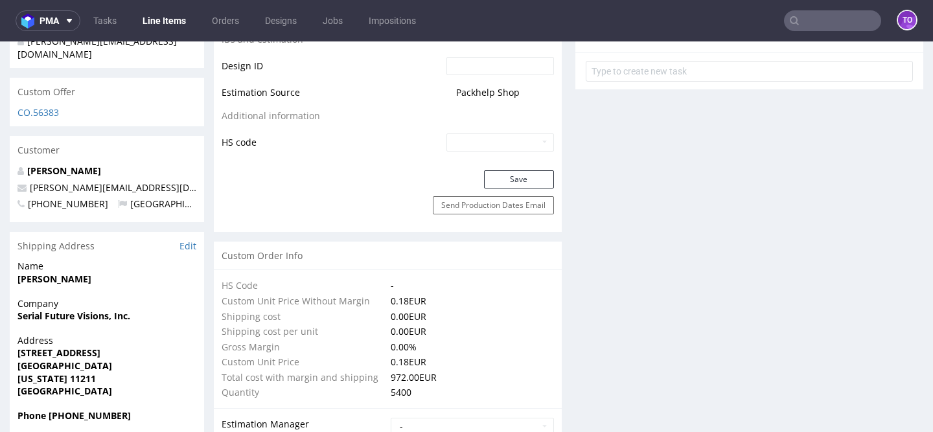
scroll to position [730, 0]
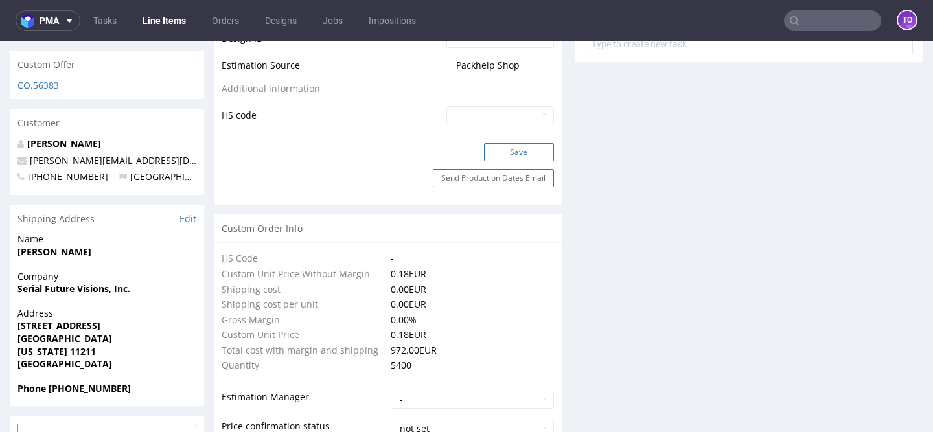
click at [529, 157] on button "Save" at bounding box center [519, 152] width 70 height 18
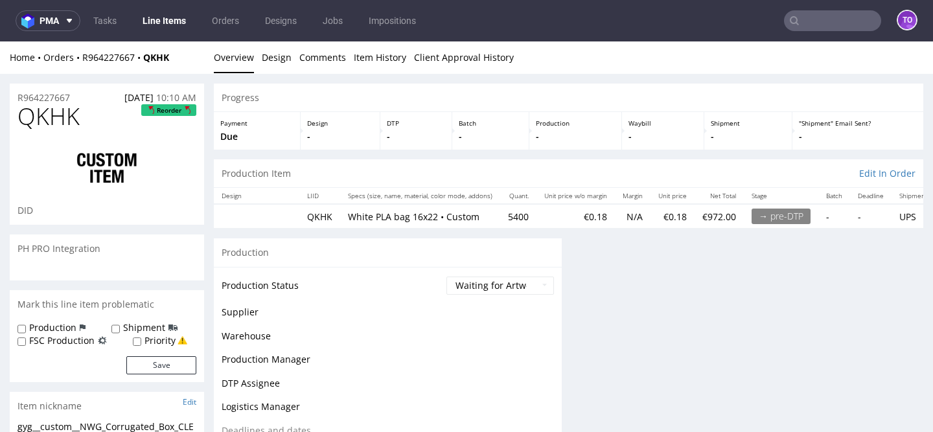
scroll to position [0, 0]
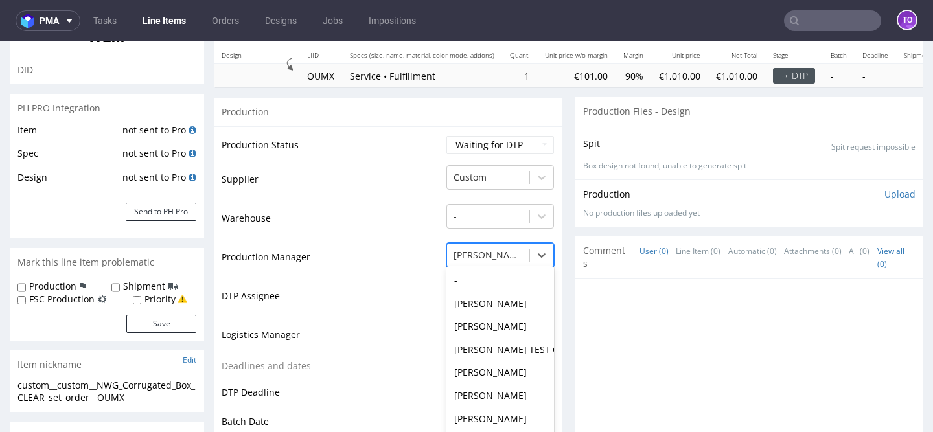
scroll to position [171, 0]
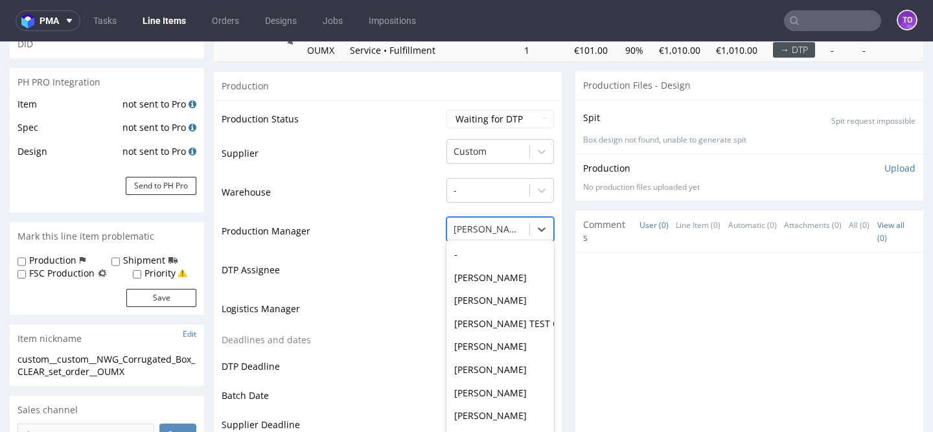
click at [485, 235] on div "[PERSON_NAME], 38 of 61. 61 results available. Use Up and Down to choose option…" at bounding box center [500, 226] width 108 height 18
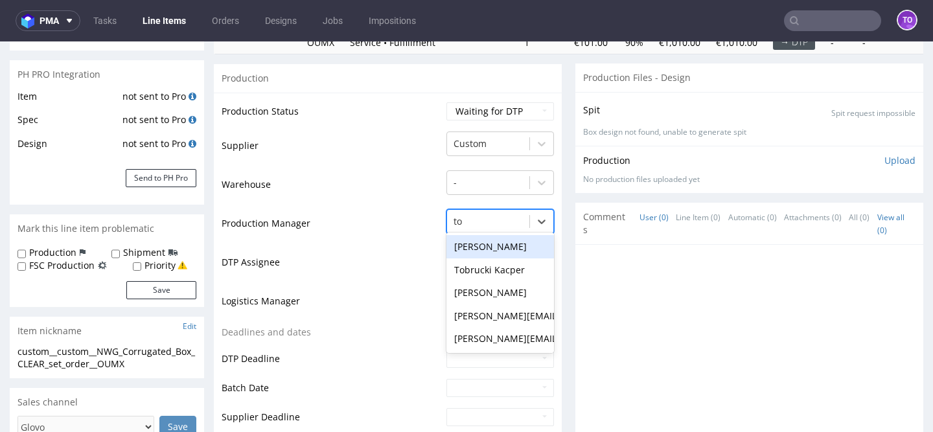
scroll to position [0, 0]
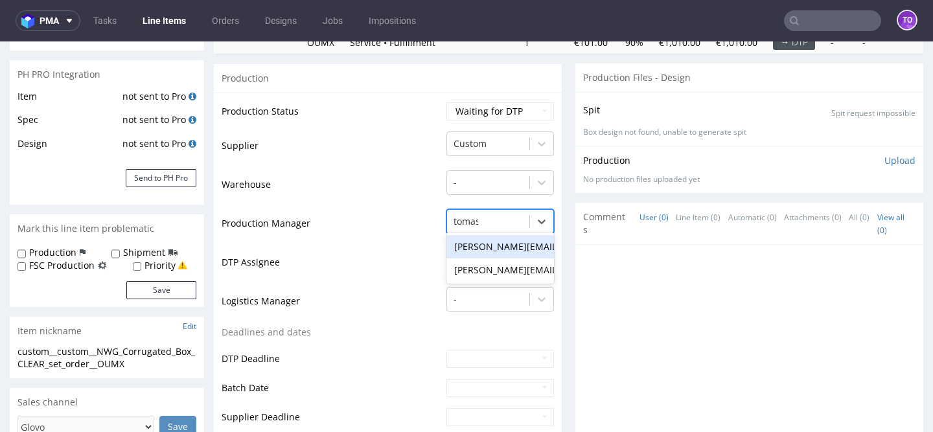
type input "tomasz"
click at [490, 264] on div "[PERSON_NAME][EMAIL_ADDRESS][PERSON_NAME][DOMAIN_NAME]" at bounding box center [500, 270] width 108 height 23
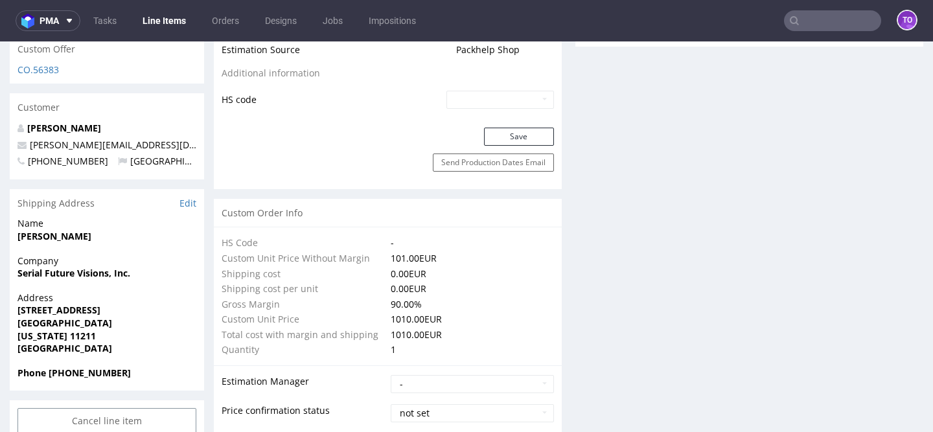
scroll to position [773, 0]
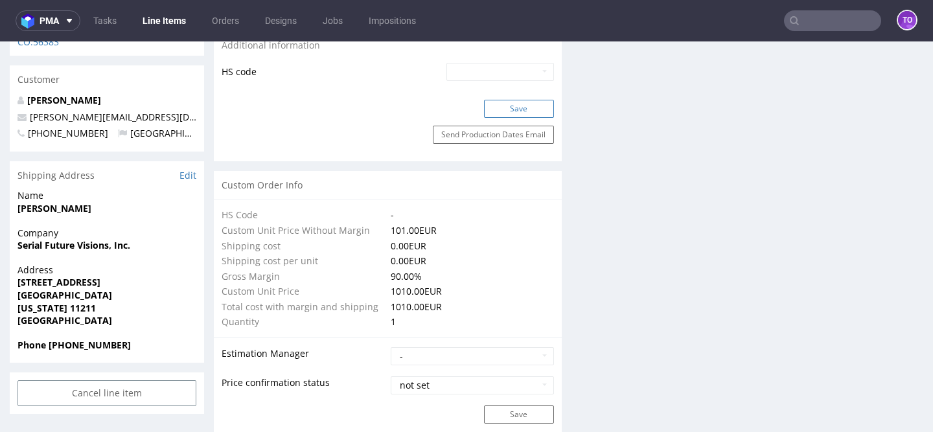
click at [527, 102] on button "Save" at bounding box center [519, 109] width 70 height 18
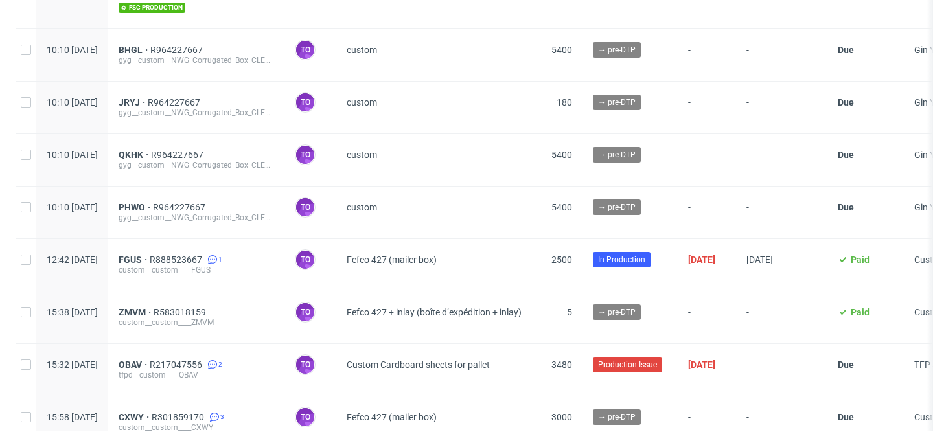
scroll to position [551, 0]
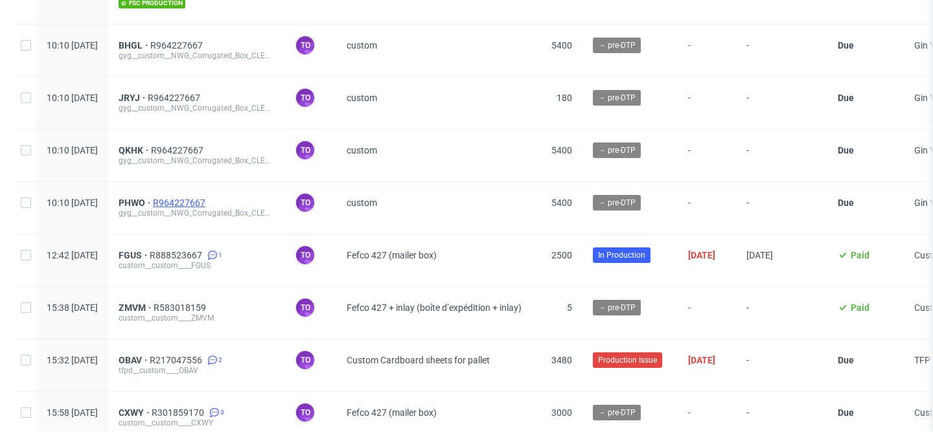
click at [208, 198] on span "R964227667" at bounding box center [180, 203] width 55 height 10
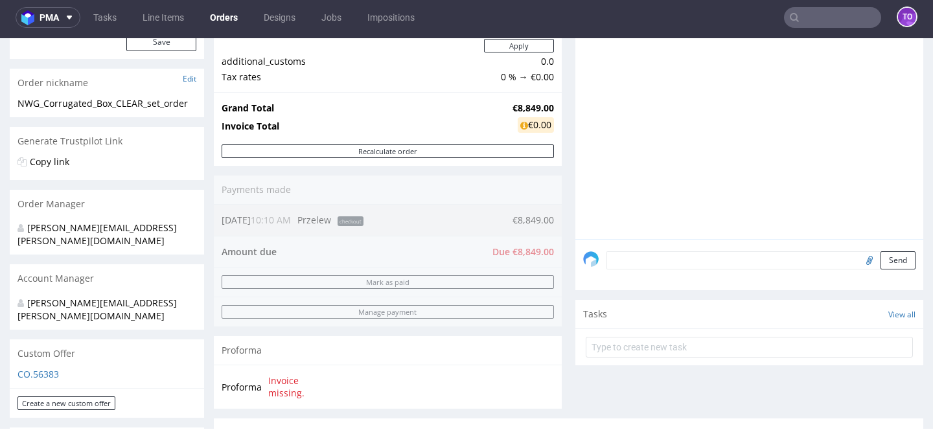
scroll to position [621, 0]
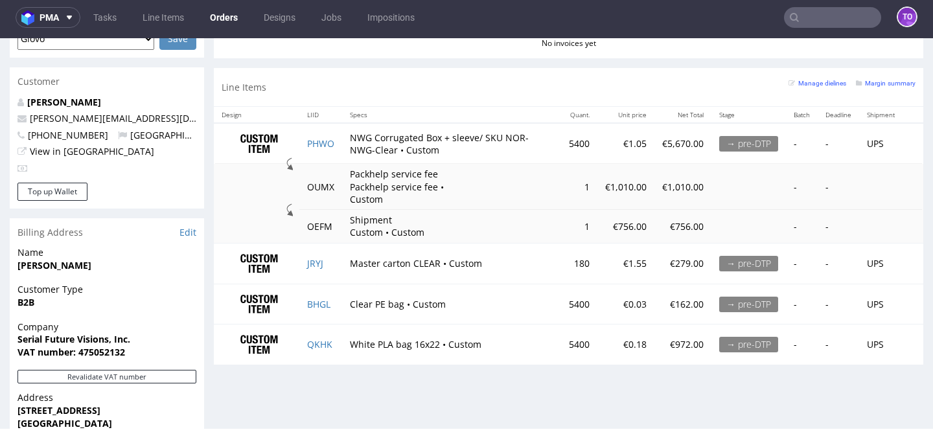
click at [813, 19] on input "text" at bounding box center [832, 17] width 97 height 21
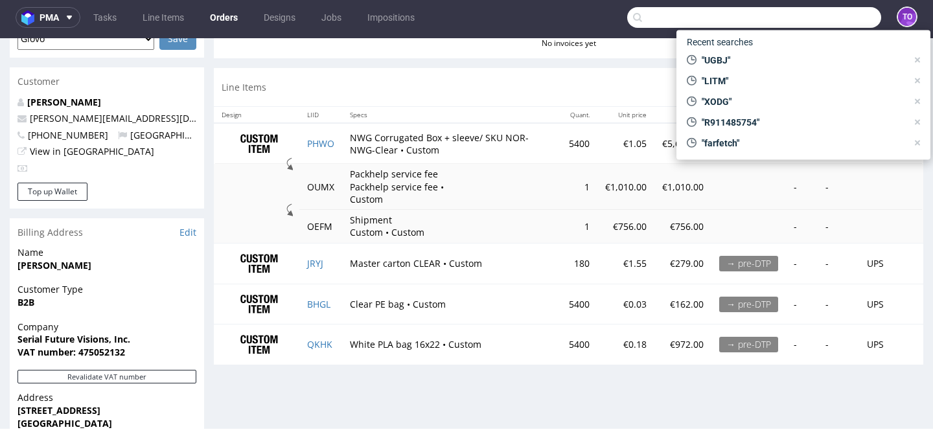
paste input "R911485754"
type input "R911485754"
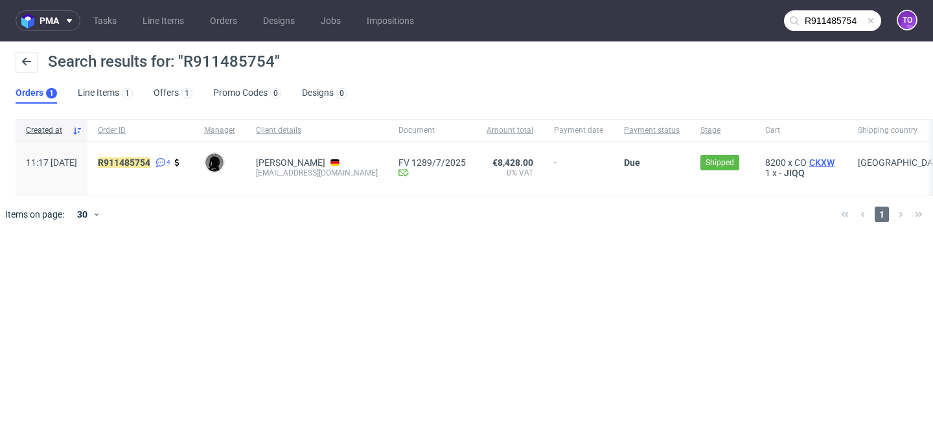
click at [823, 161] on span "CKXW" at bounding box center [822, 162] width 30 height 10
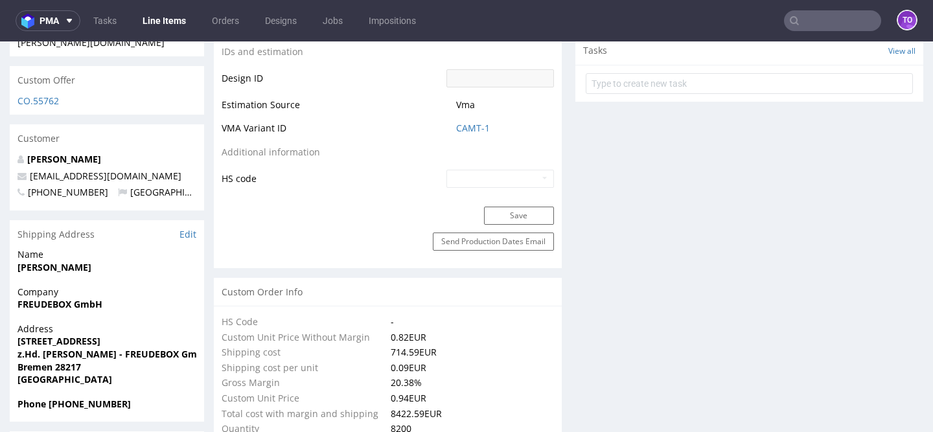
scroll to position [708, 0]
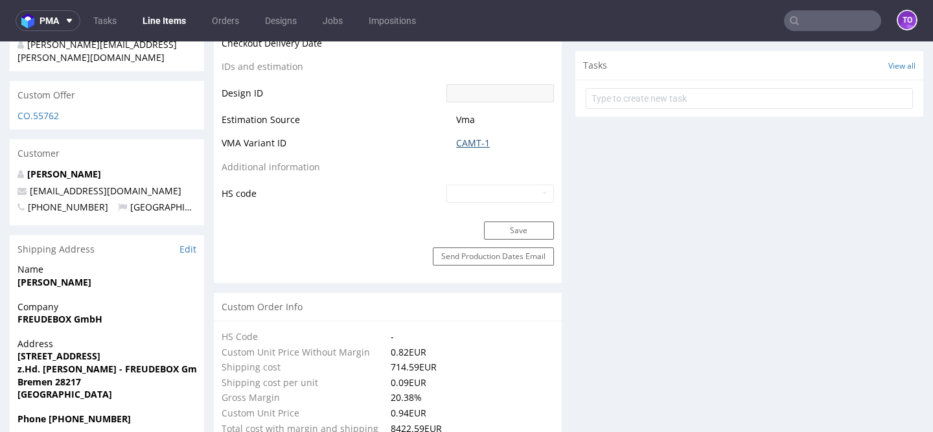
click at [475, 142] on link "CAMT-1" at bounding box center [473, 143] width 34 height 13
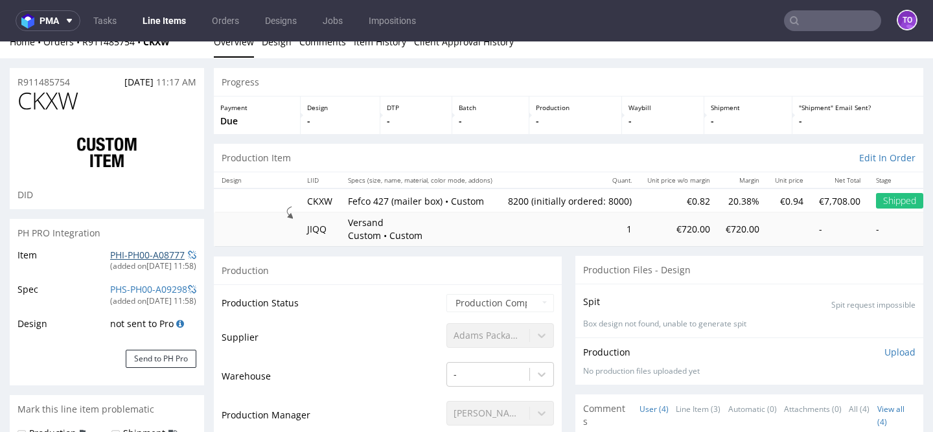
scroll to position [0, 0]
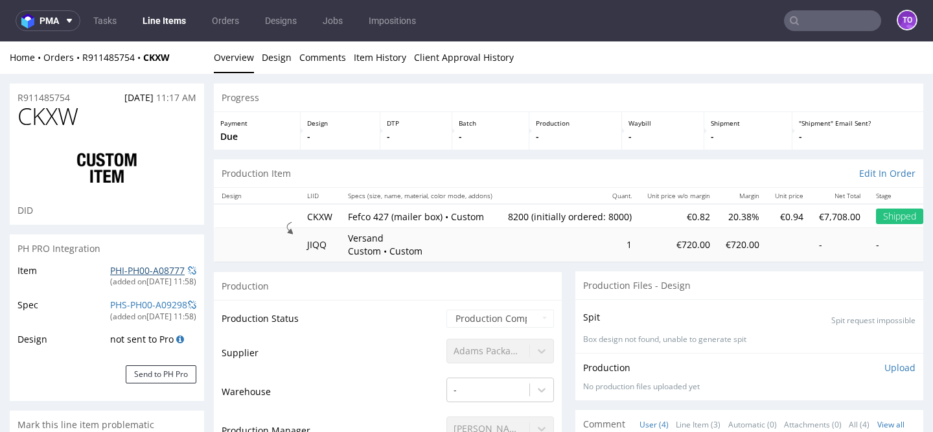
click at [151, 269] on link "PHI-PH00-A08777" at bounding box center [147, 270] width 75 height 12
click at [144, 273] on link "PHI-PH00-A08777" at bounding box center [147, 270] width 75 height 12
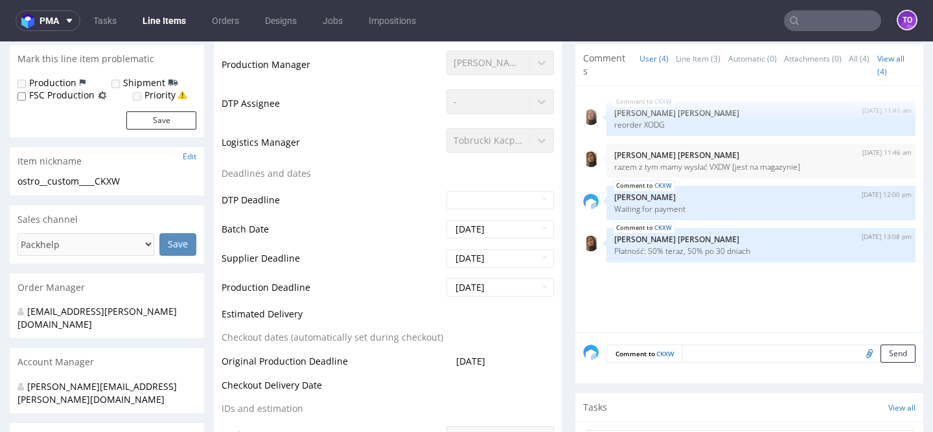
scroll to position [368, 0]
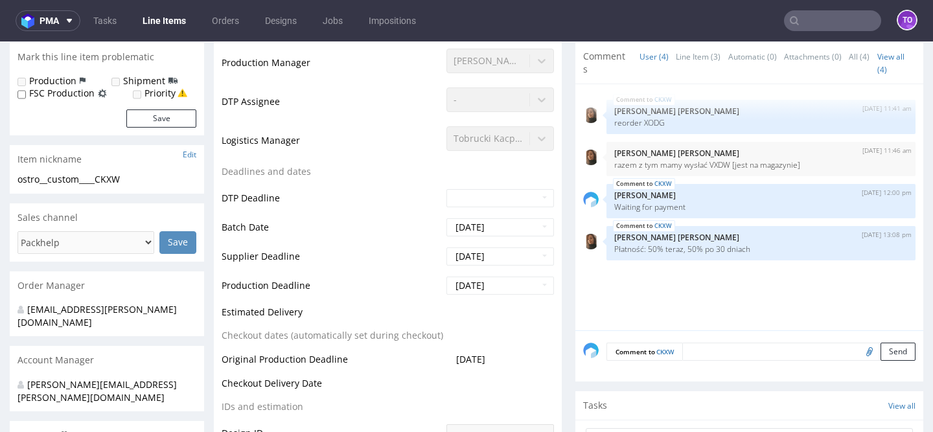
click at [802, 20] on input "text" at bounding box center [832, 20] width 97 height 21
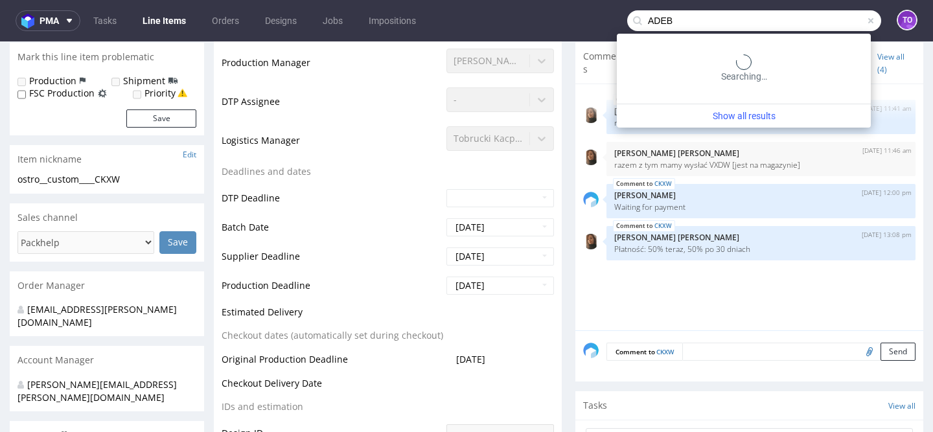
type input "ADEB"
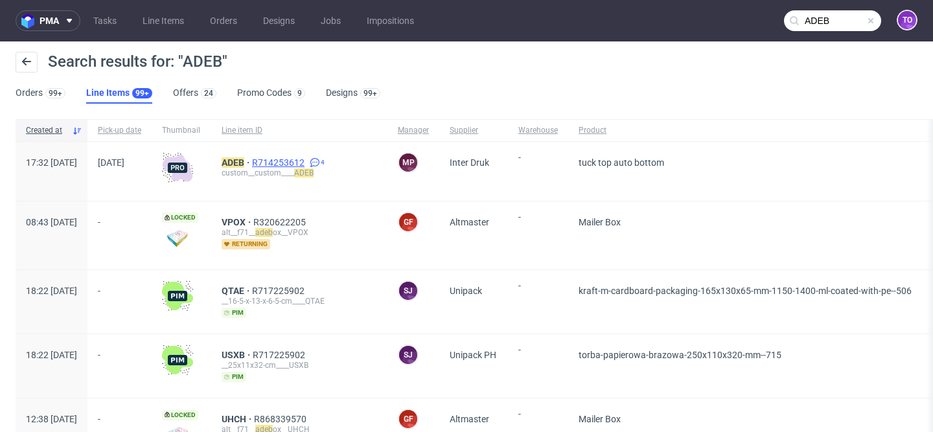
click at [307, 161] on span "R714253612" at bounding box center [279, 162] width 55 height 10
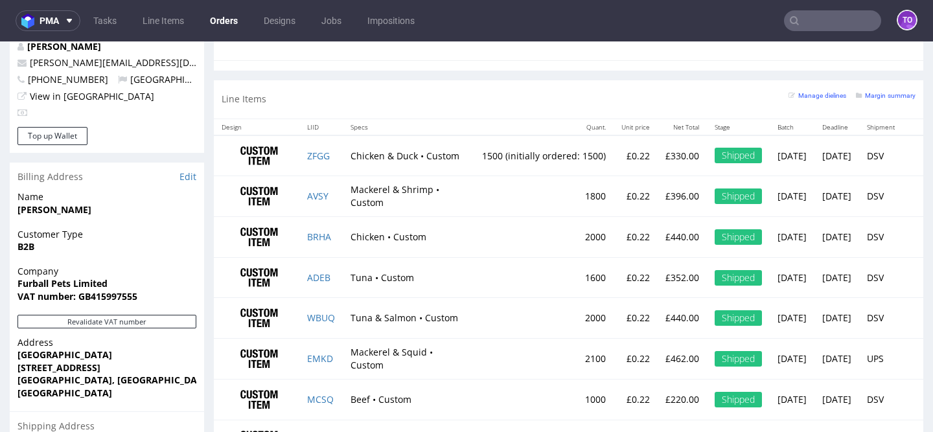
scroll to position [608, 0]
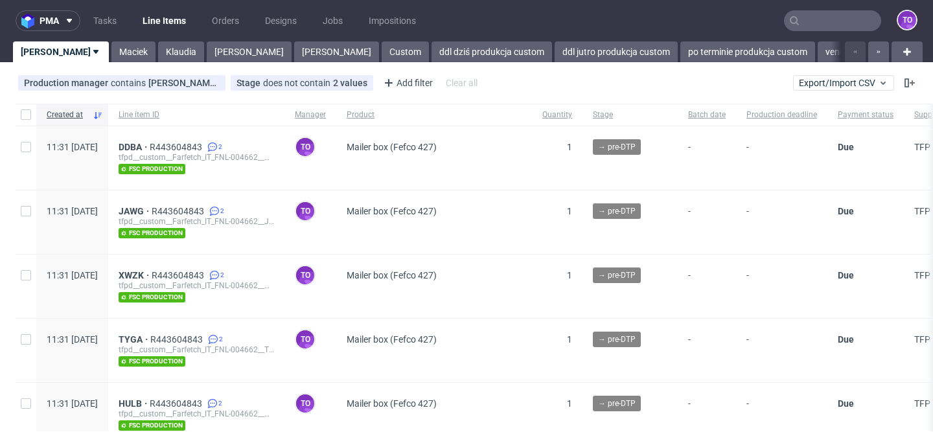
click at [358, 62] on div "pma Tasks Line Items Orders Designs Jobs Impositions to [PERSON_NAME] [PERSON_N…" at bounding box center [466, 216] width 933 height 432
click at [432, 49] on link "ddl dziś produkcja custom" at bounding box center [492, 51] width 121 height 21
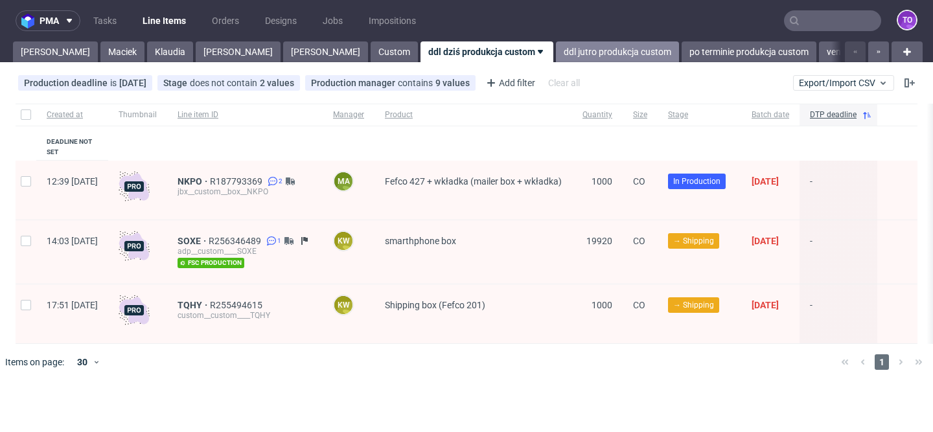
click at [556, 50] on link "ddl jutro produkcja custom" at bounding box center [617, 51] width 123 height 21
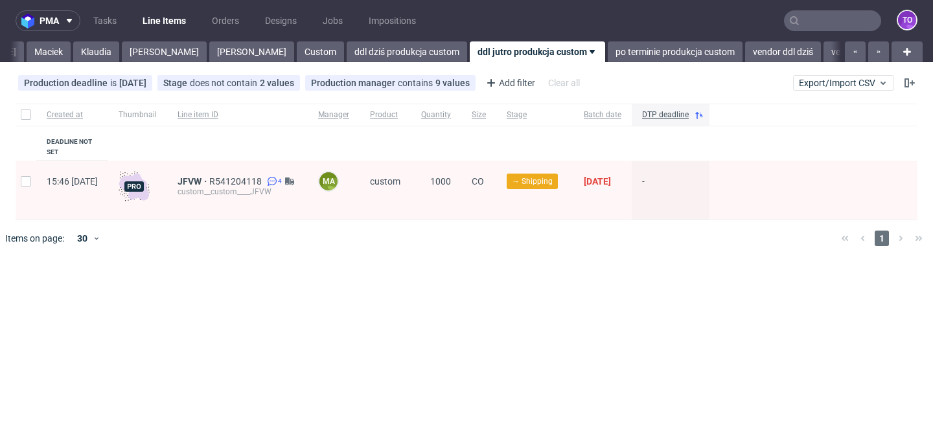
scroll to position [0, 78]
click at [343, 46] on link "ddl dziś produkcja custom" at bounding box center [403, 51] width 121 height 21
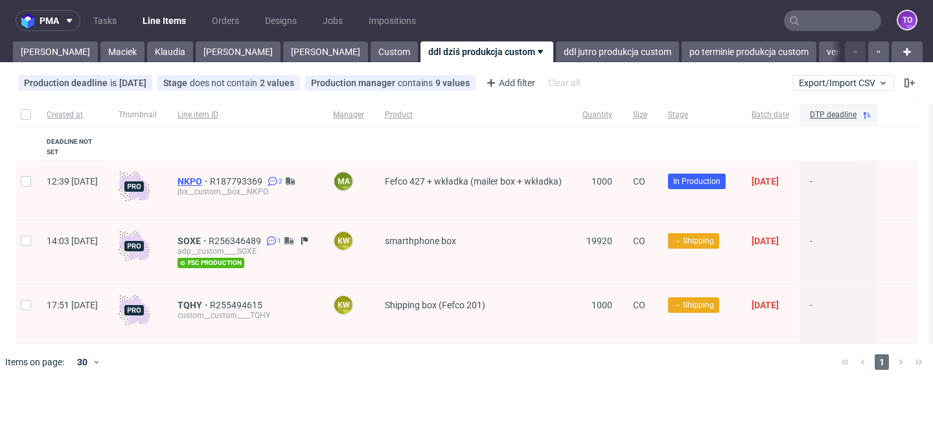
click at [210, 176] on span "NKPO" at bounding box center [194, 181] width 32 height 10
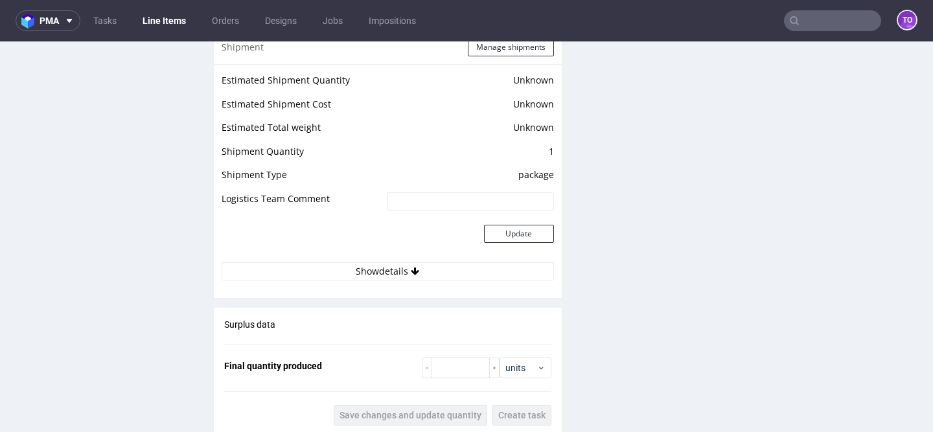
scroll to position [2022, 0]
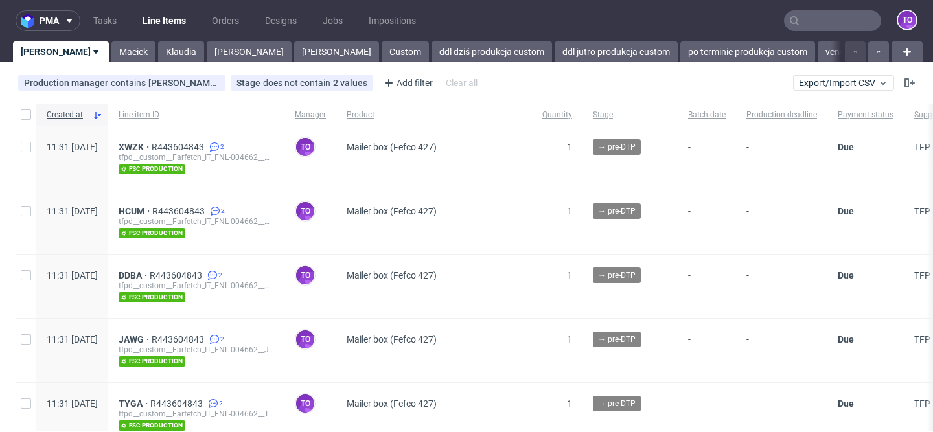
click at [804, 17] on input "text" at bounding box center [832, 20] width 97 height 21
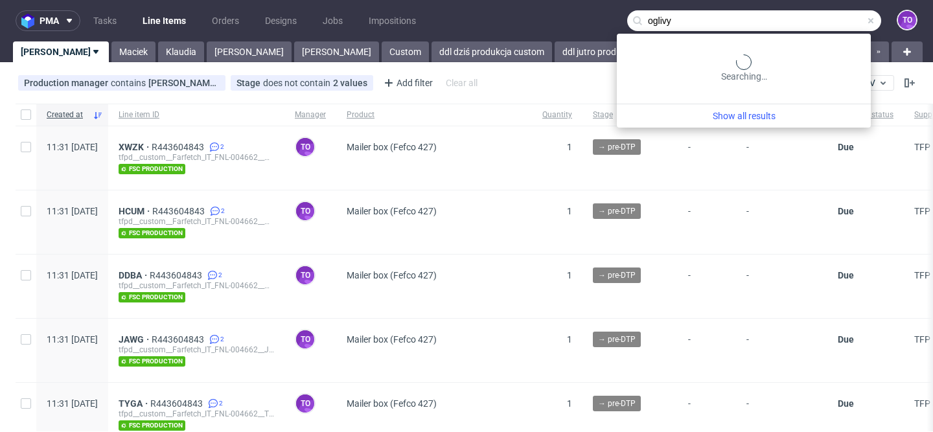
type input "oglivy"
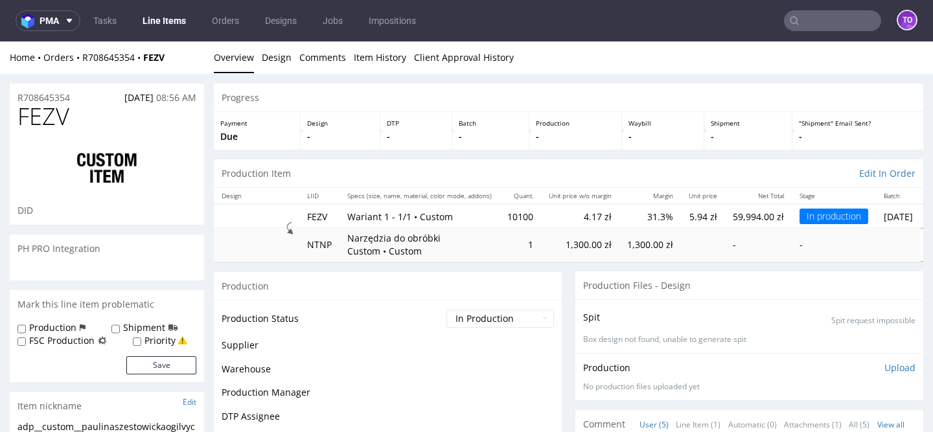
scroll to position [12, 0]
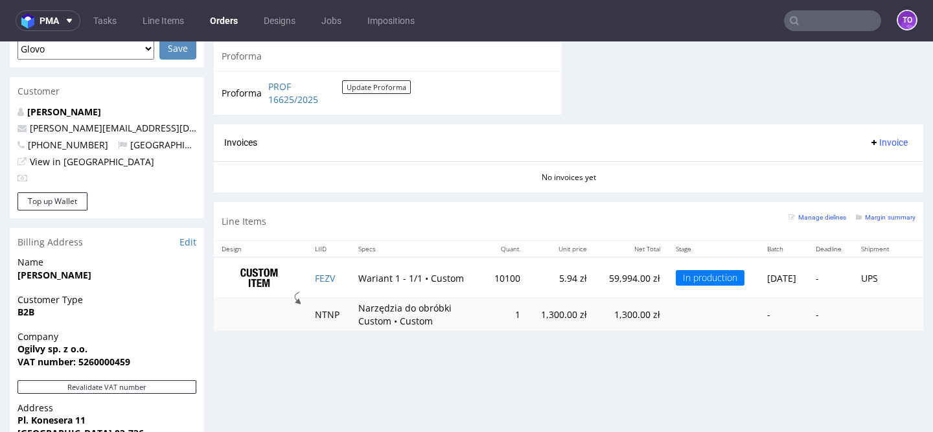
scroll to position [585, 0]
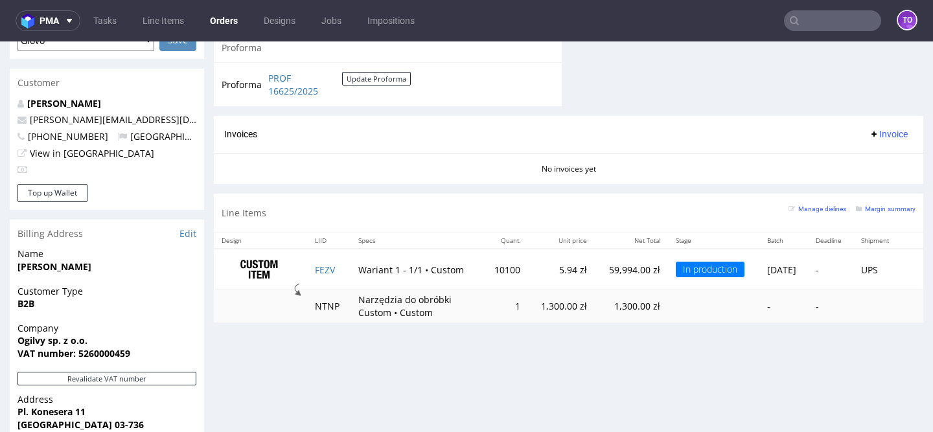
click at [812, 25] on input "text" at bounding box center [832, 20] width 97 height 21
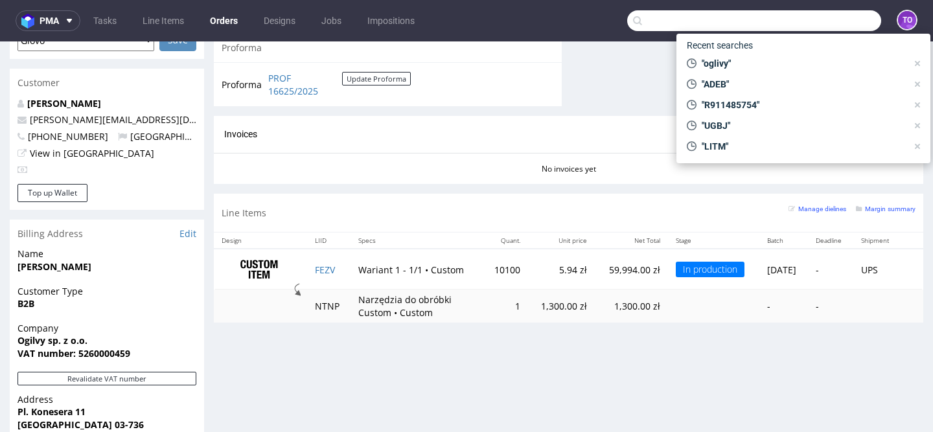
paste input "R911485754"
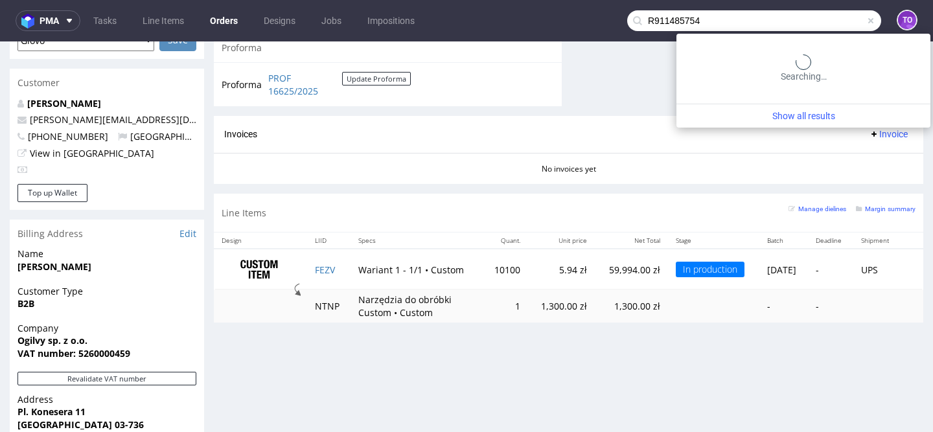
type input "R911485754"
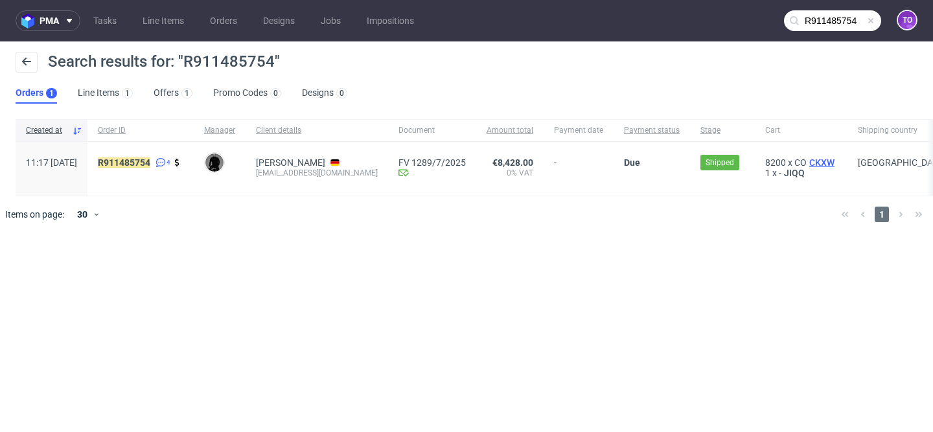
click at [828, 161] on span "CKXW" at bounding box center [822, 162] width 30 height 10
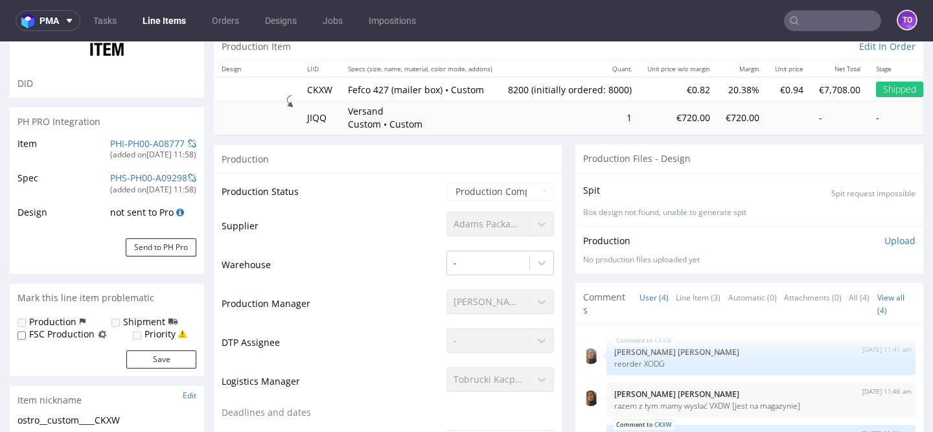
scroll to position [122, 0]
